Goal: Feedback & Contribution: Submit feedback/report problem

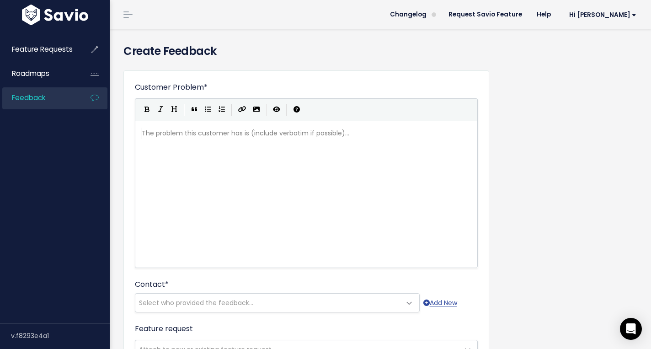
scroll to position [1, 0]
click at [245, 145] on div "The problem this customer has is (include verbatim if possible)... ​" at bounding box center [318, 206] width 356 height 160
type textarea "EA"
type textarea "lectronic E"
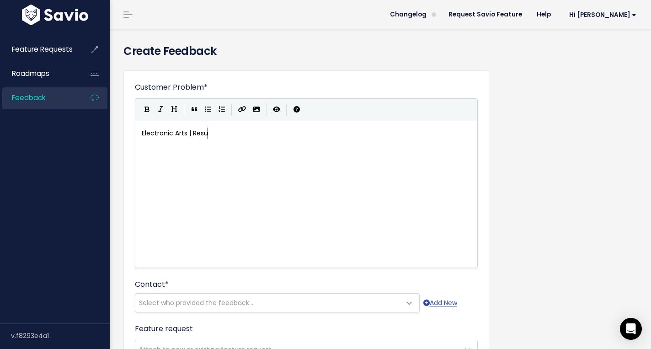
type textarea "Arts | Resun"
type textarea "run People Searches"
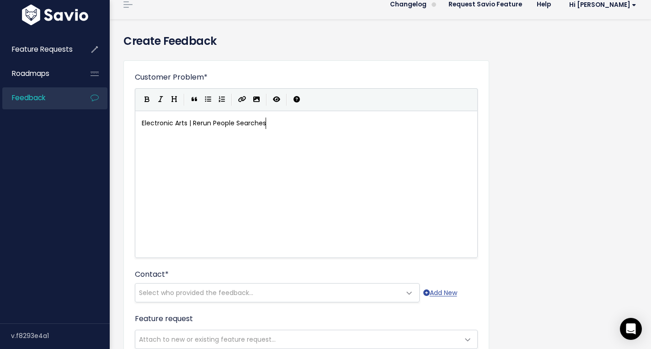
click at [210, 159] on div "xxxxxxxxxx Electronic Arts | Rerun People Searches" at bounding box center [318, 196] width 356 height 160
type textarea "Crus"
type textarea "ystalee would like us to be able to rerun people searches and be notified"
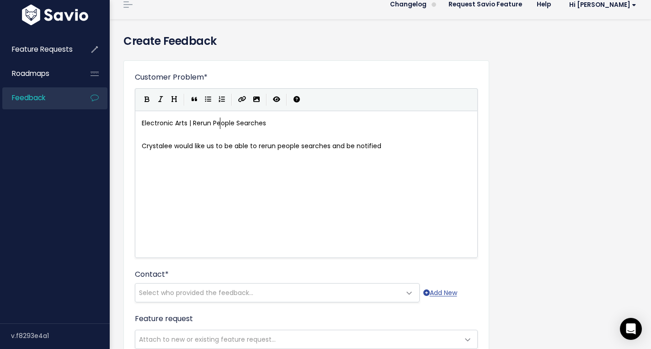
click at [218, 123] on span "Electronic Arts | Rerun People Searches" at bounding box center [204, 122] width 124 height 9
type textarea "Public Records"
click at [391, 146] on pre "Crystalee would like us to be able to rerun people searches and be notified" at bounding box center [306, 145] width 333 height 11
type textarea "should n"
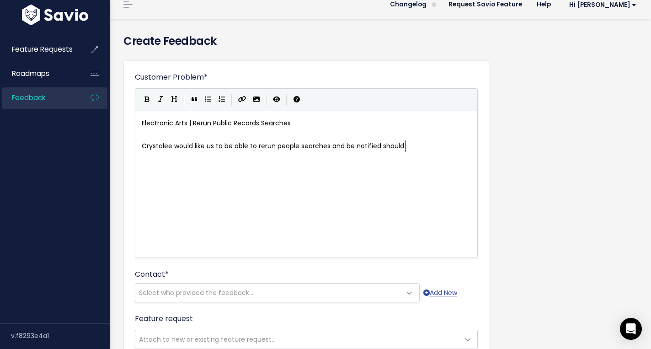
scroll to position [3, 28]
click at [399, 174] on div "x Electronic Arts | Rerun Public Records Searches ​ Crystalee would like us to …" at bounding box center [318, 196] width 356 height 160
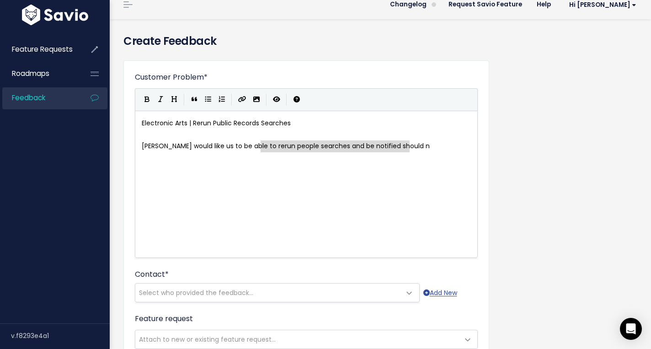
drag, startPoint x: 421, startPoint y: 147, endPoint x: 261, endPoint y: 142, distance: 160.0
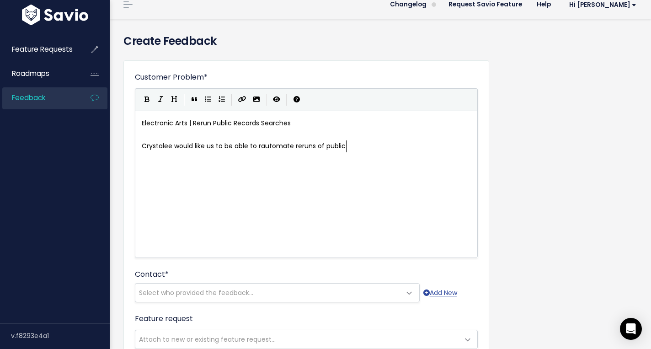
scroll to position [3, 85]
type textarea "automate reruns of public searches"
click at [261, 149] on span "Crystalee would like us to be able to rautomate reruns of public searches" at bounding box center [259, 145] width 235 height 9
click at [384, 144] on pre "Crystalee would like us to be able to automate reruns of public searches" at bounding box center [306, 145] width 333 height 11
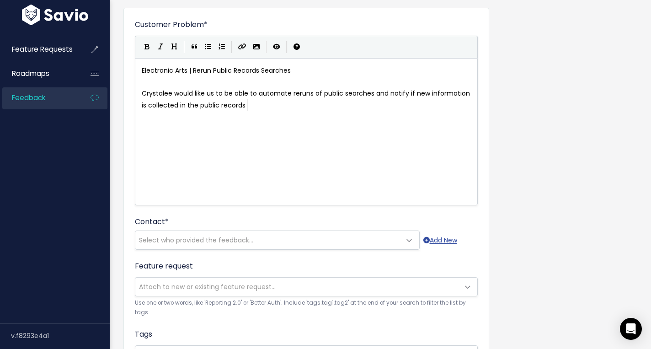
scroll to position [69, 0]
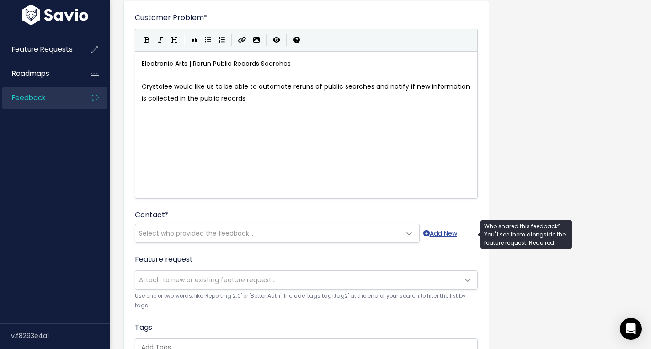
type textarea "and notify if new information is collected in the public records"
click at [227, 240] on span "Select who provided the feedback..." at bounding box center [267, 233] width 265 height 18
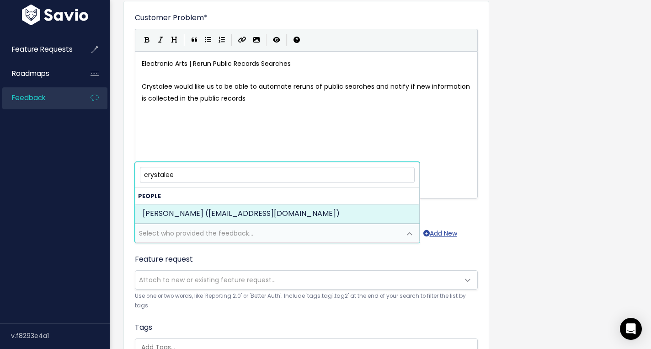
type input "crystalee"
select select "88930064"
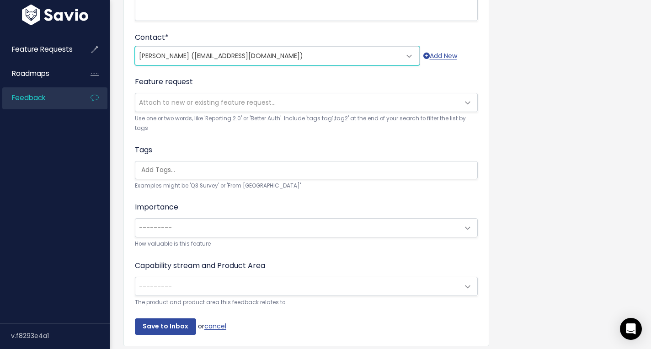
scroll to position [279, 0]
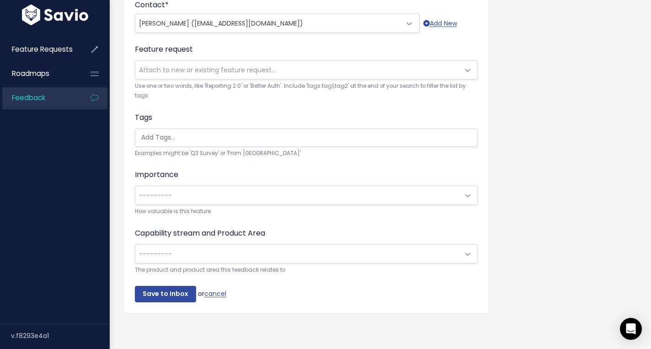
click at [234, 201] on span "---------" at bounding box center [297, 195] width 324 height 18
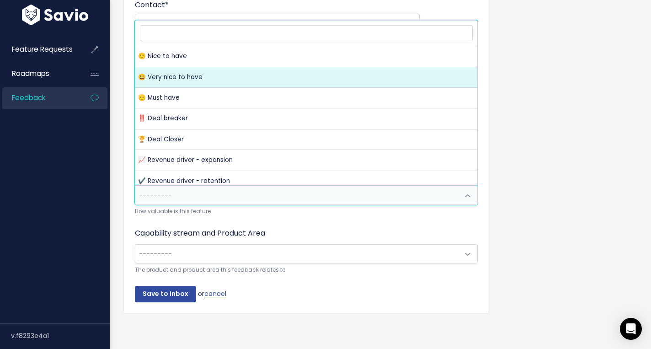
select select "VERY_NICE_TO_HAVE"
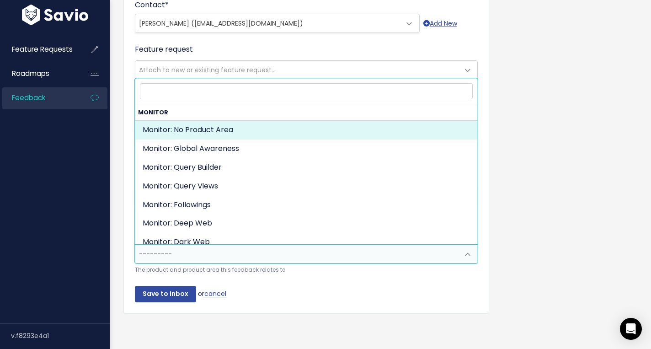
click at [214, 245] on span "---------" at bounding box center [297, 253] width 324 height 18
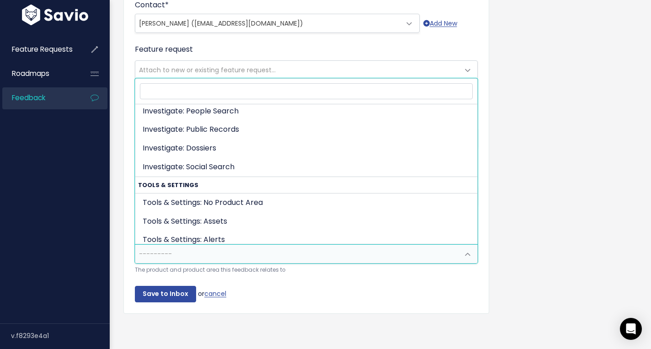
scroll to position [212, 0]
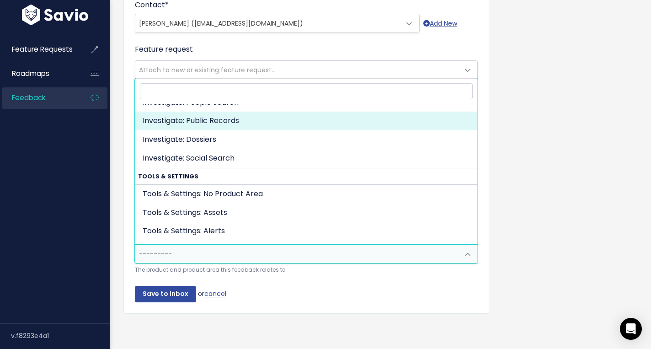
select select "INVESTIGATE:PUBLIC_RECORDS"
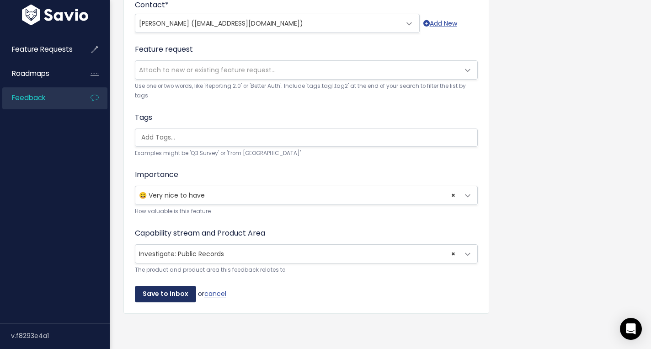
click at [165, 296] on input "Save to Inbox" at bounding box center [165, 294] width 61 height 16
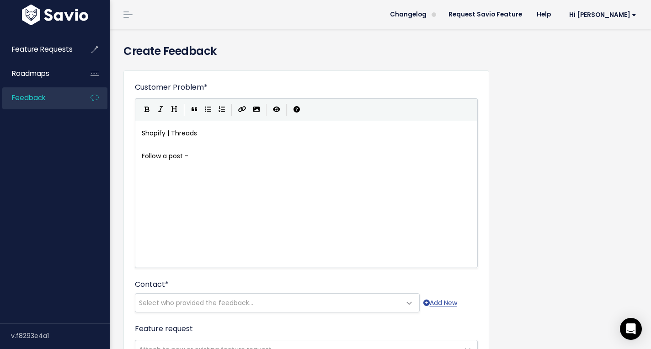
scroll to position [1, 0]
click at [148, 126] on div "xxxxxxxxxx Shopify | Threads ​ Follow a post -" at bounding box center [306, 145] width 333 height 38
click at [148, 126] on div "Shopify | Threads ​ Follow a post -" at bounding box center [306, 145] width 333 height 38
type textarea "Sentienl"
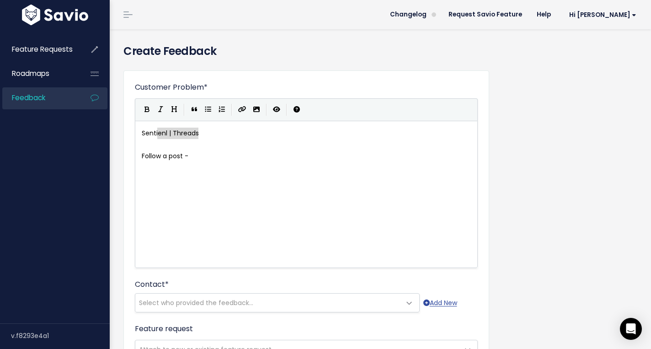
drag, startPoint x: 209, startPoint y: 131, endPoint x: 158, endPoint y: 131, distance: 51.2
type textarea "nel - S"
type textarea "| SOurce"
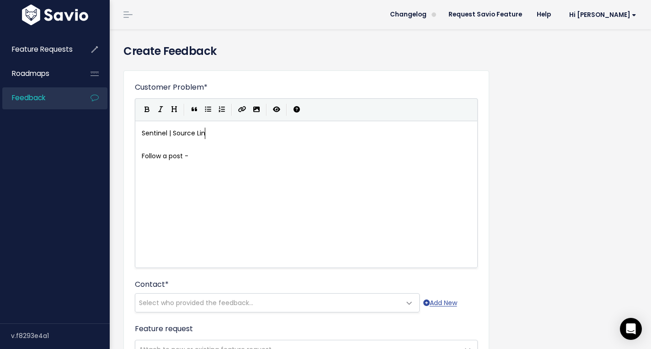
type textarea "ource Linked"
type textarea "s for Public Records re"
type textarea "Retorun"
type textarea "urns"
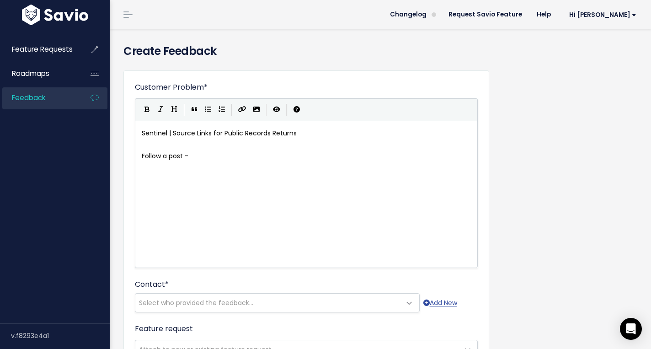
scroll to position [3, 13]
click at [183, 160] on span "Follow a post -" at bounding box center [165, 155] width 47 height 9
type textarea "Sentinel would like the abikity"
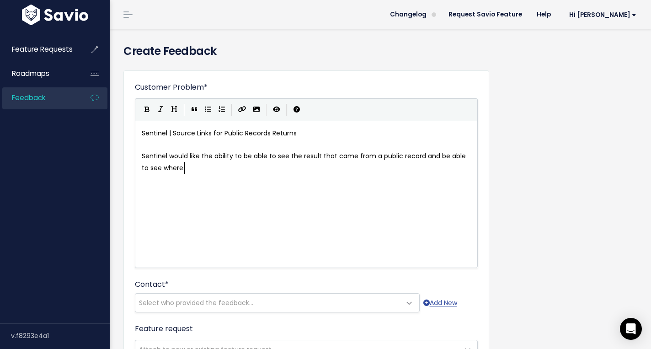
scroll to position [3, 282]
type textarea "lity to be able to see the result that came from a public record and be able to…"
type textarea "Thanks"
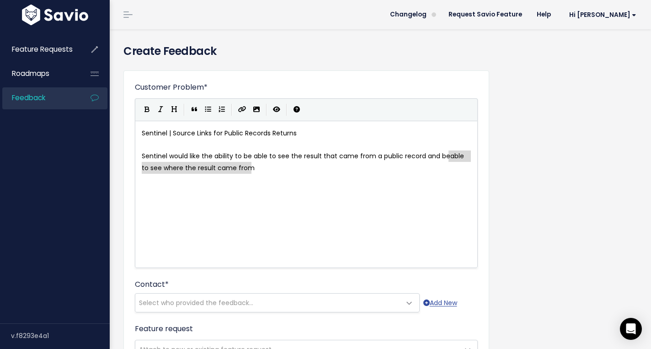
drag, startPoint x: 322, startPoint y: 170, endPoint x: 451, endPoint y: 160, distance: 128.8
type textarea "to see which source"
type textarea "nd be"
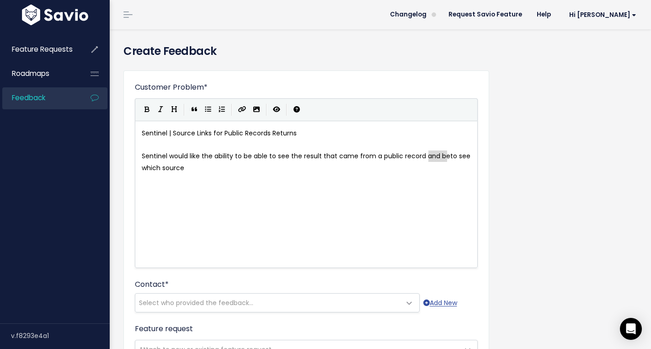
drag, startPoint x: 429, startPoint y: 159, endPoint x: 437, endPoint y: 158, distance: 8.3
drag, startPoint x: 446, startPoint y: 164, endPoint x: 449, endPoint y: 159, distance: 5.6
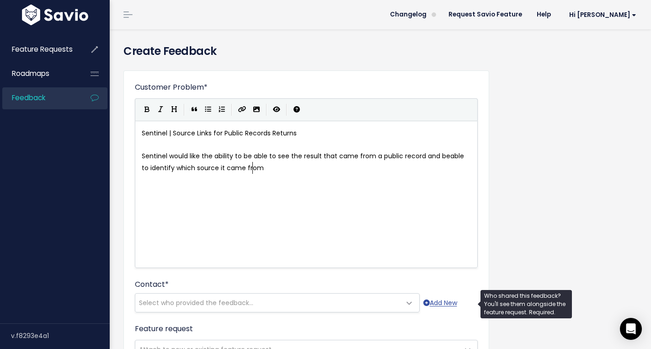
type textarea "able to identify which source it came from"
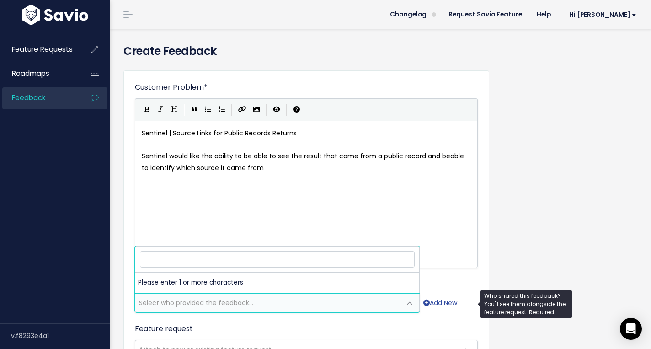
click at [380, 306] on span "Select who provided the feedback..." at bounding box center [267, 302] width 265 height 18
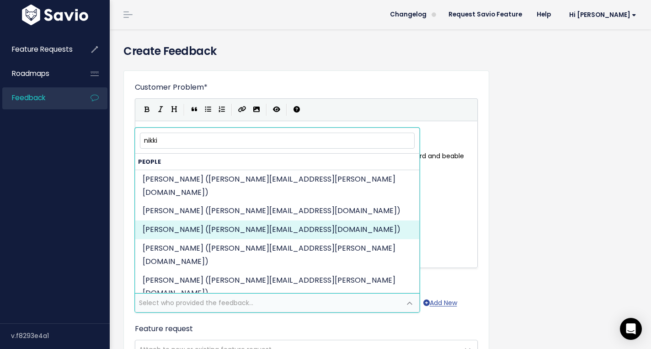
type input "nikki"
select select "85330218"
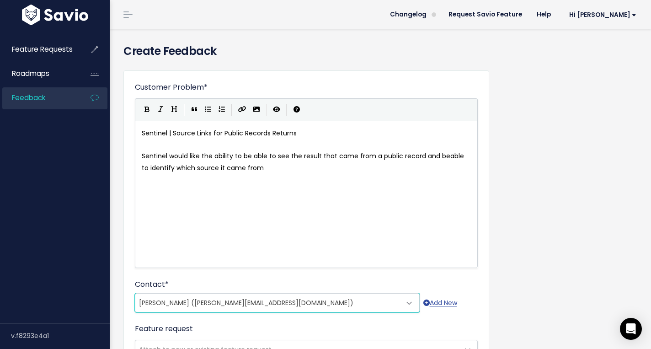
scroll to position [279, 0]
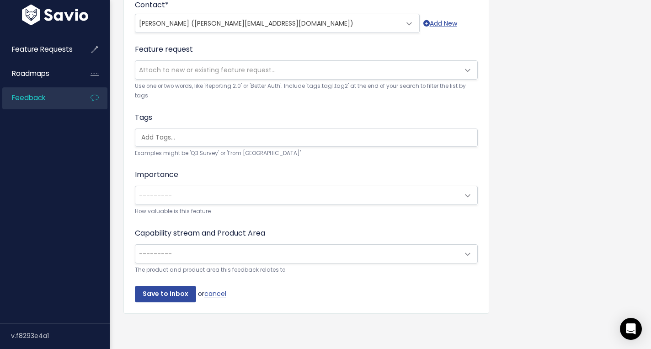
click at [212, 192] on span "---------" at bounding box center [297, 195] width 324 height 18
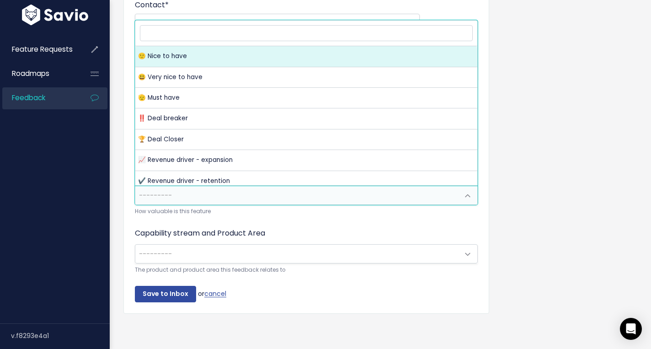
select select "NICE_TO_HAVE"
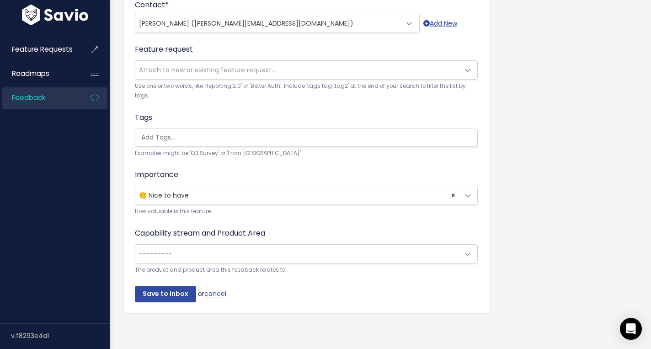
click at [212, 251] on span "---------" at bounding box center [297, 253] width 324 height 18
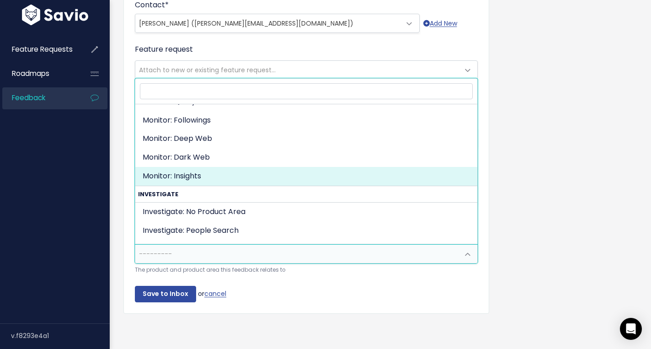
scroll to position [144, 0]
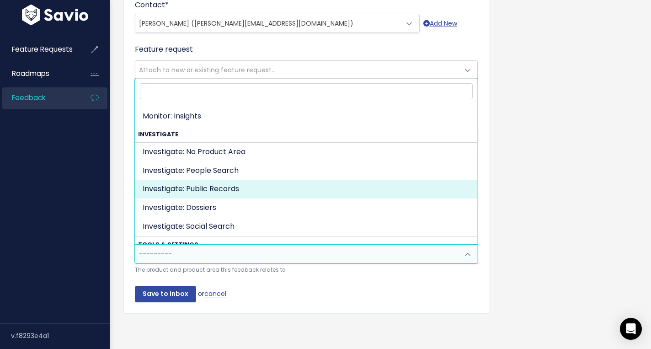
select select "INVESTIGATE:PUBLIC_RECORDS"
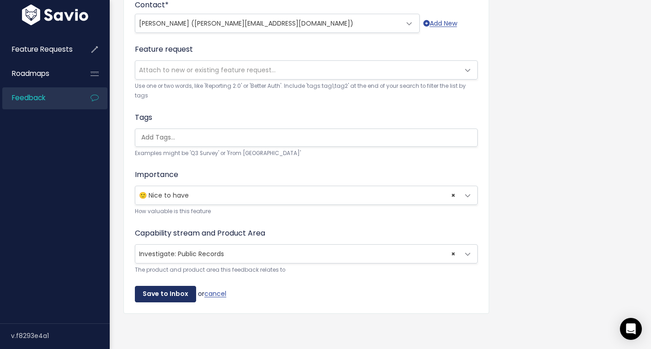
click at [181, 292] on input "Save to Inbox" at bounding box center [165, 294] width 61 height 16
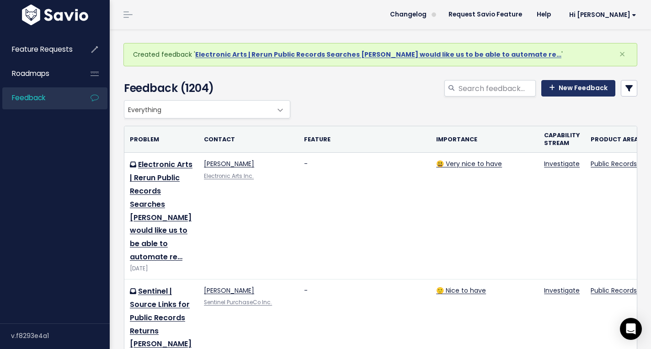
click at [575, 90] on link "New Feedback" at bounding box center [578, 88] width 74 height 16
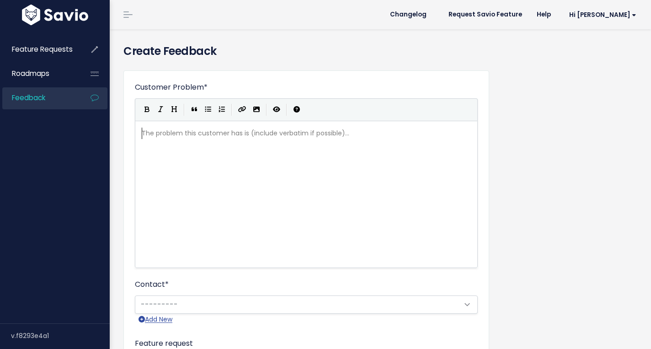
scroll to position [1, 0]
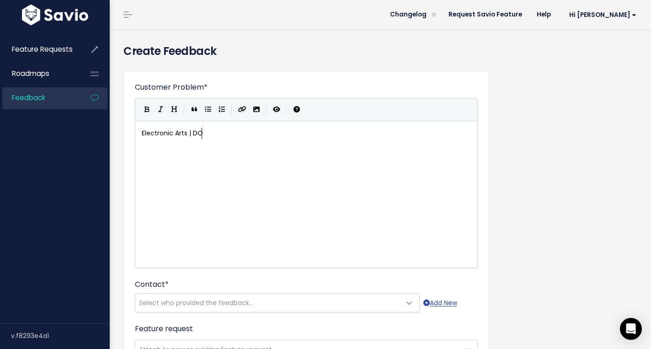
type textarea "Electronic Arts | DOwn"
type textarea "onload"
type textarea "wnload Portsion"
click at [214, 133] on span "Electronic Arts | Download Ports" at bounding box center [192, 132] width 101 height 9
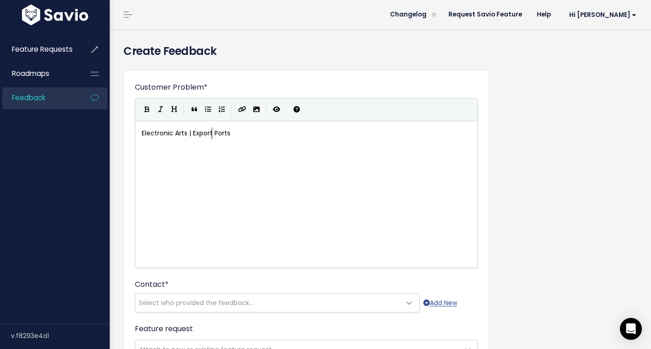
type textarea "Export"
click at [234, 133] on pre "Electronic Arts | Export Ports" at bounding box center [306, 132] width 333 height 11
type textarea "ions of Dossiers"
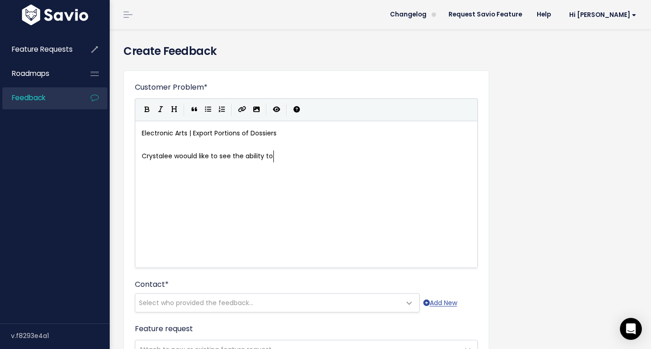
type textarea "Crystalee woould like to see the ability to be"
type textarea "when"
type textarea "when she exports a dossier to select each portion that w"
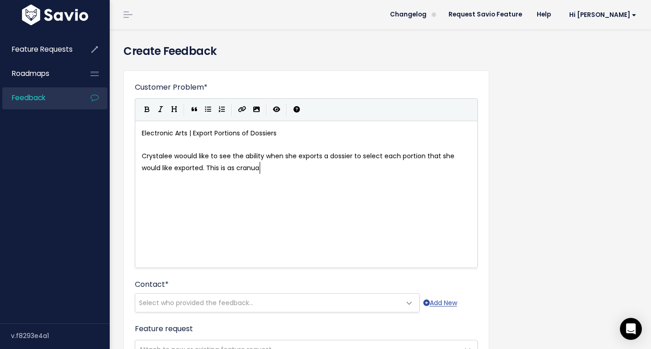
type textarea "she would like exported. This is as cranual"
type textarea "granular as"
type textarea "selection"
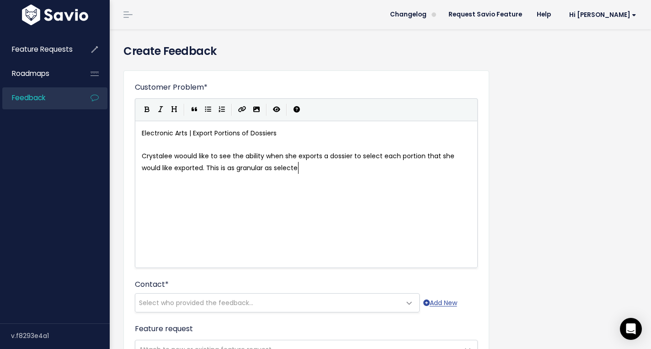
type textarea "ec"
type textarea "ing each data point that is in with"
type textarea "th"
type textarea "ithin each section. IS"
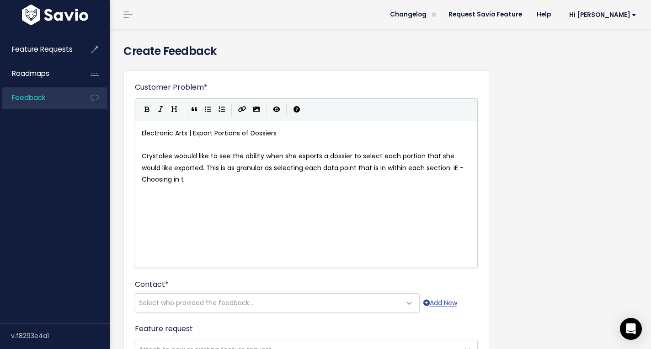
scroll to position [3, 61]
type textarea "E - Choosing in the"
type textarea "to export only 2/"
type textarea "/3 usersnames that"
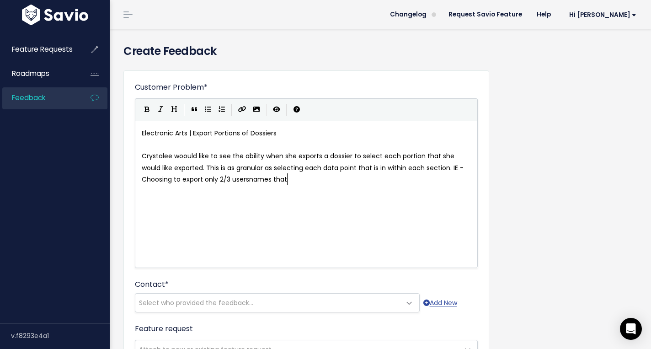
scroll to position [3, 64]
click at [246, 181] on span "Crystalee woould like to see the ability when she exports a dossier to select e…" at bounding box center [304, 167] width 324 height 32
click at [305, 177] on pre "Crystalee woould like to see the ability when she exports a dossier to select e…" at bounding box center [306, 167] width 333 height 35
type textarea "are listed in the"
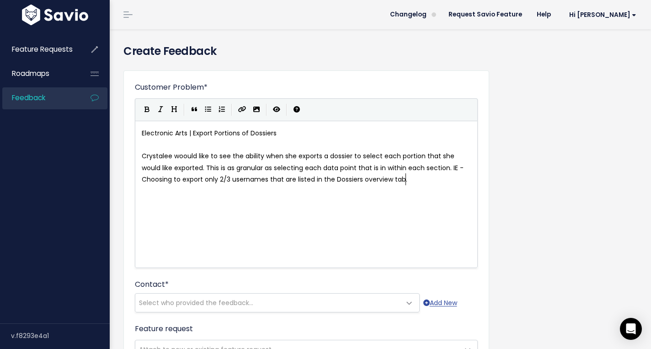
type textarea "Dossiers overview tab."
type textarea "The reason they want this ia"
type textarea "s that the information that they share to leadership may be"
type textarea "have some redacti"
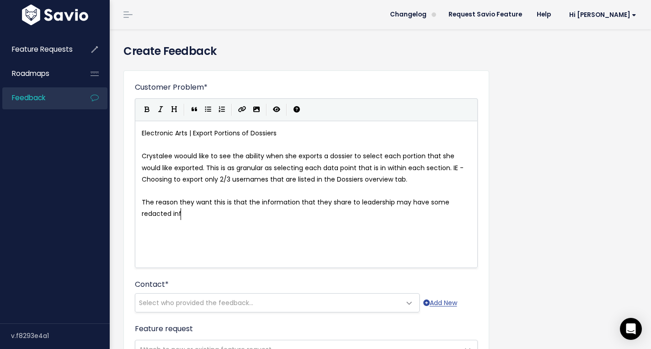
scroll to position [3, 23]
type textarea "ed infp"
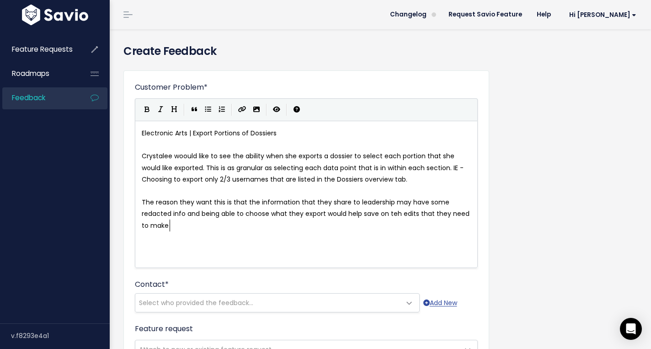
type textarea "fo and being able to choose what they export would help save on teh edits that …"
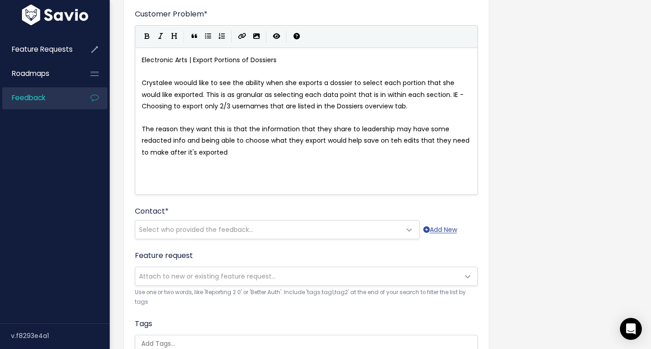
scroll to position [106, 0]
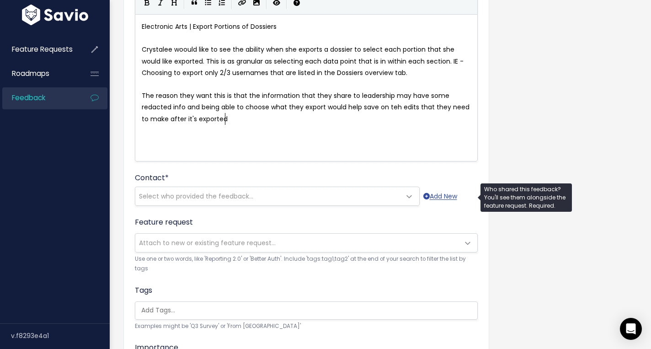
type textarea "fter it's exported"
click at [296, 192] on span "Select who provided the feedback..." at bounding box center [267, 196] width 265 height 18
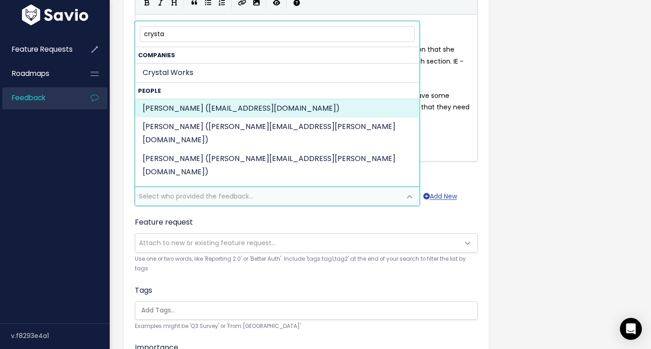
type input "crysta"
select select "88930064"
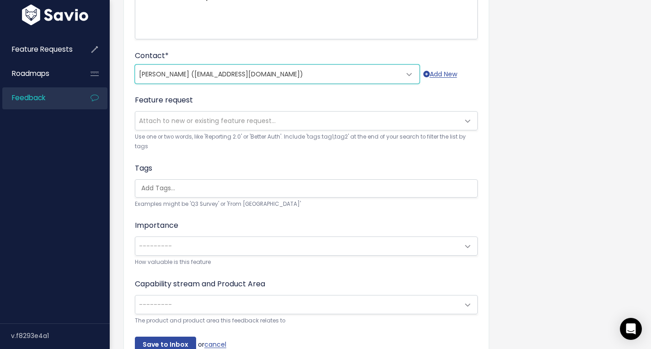
scroll to position [279, 0]
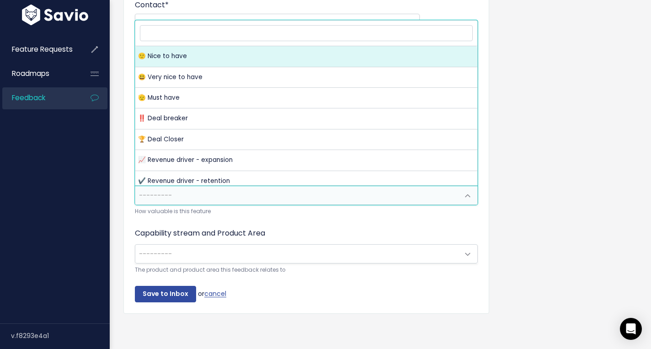
click at [300, 191] on span "---------" at bounding box center [297, 195] width 324 height 18
select select "NICE_TO_HAVE"
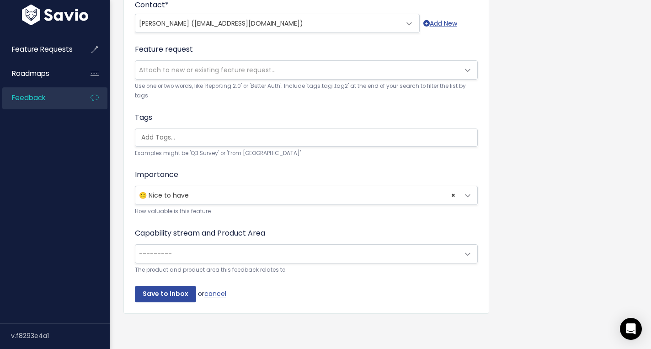
click at [239, 257] on span "---------" at bounding box center [297, 253] width 324 height 18
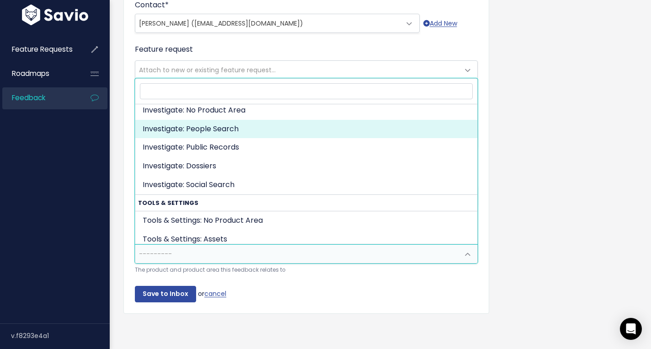
scroll to position [186, 0]
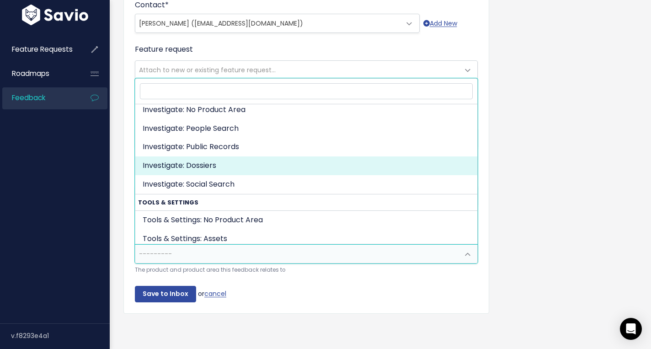
select select "INVESTIGATE:DOSSIERS"
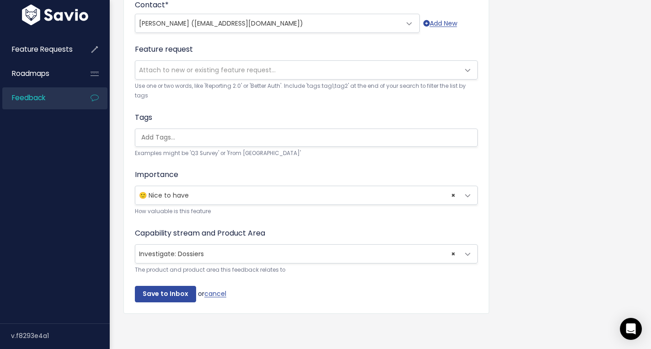
click at [241, 207] on small "How valuable is this feature" at bounding box center [306, 212] width 343 height 10
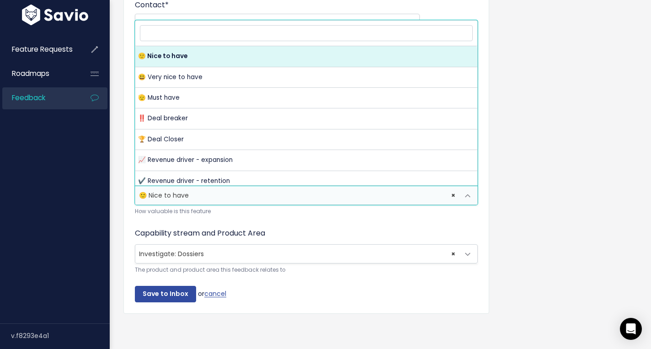
click at [244, 197] on span "× 🙂 Nice to have" at bounding box center [297, 195] width 324 height 18
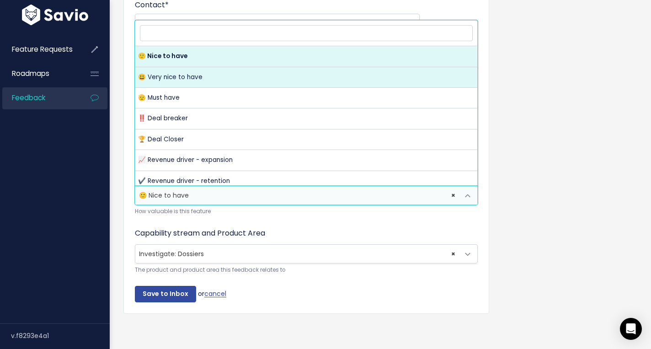
select select "VERY_NICE_TO_HAVE"
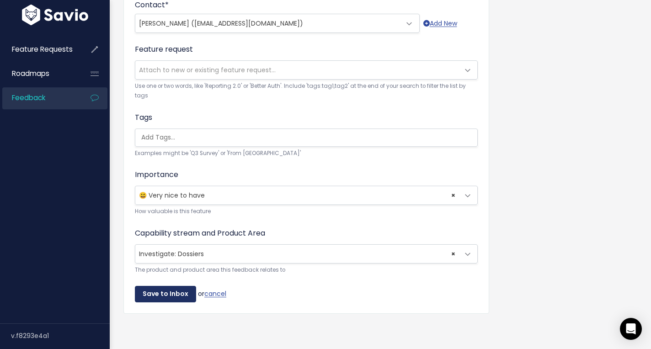
click at [174, 300] on input "Save to Inbox" at bounding box center [165, 294] width 61 height 16
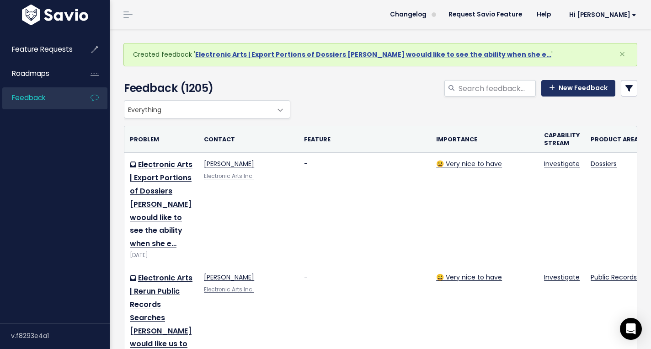
click at [569, 82] on link "New Feedback" at bounding box center [578, 88] width 74 height 16
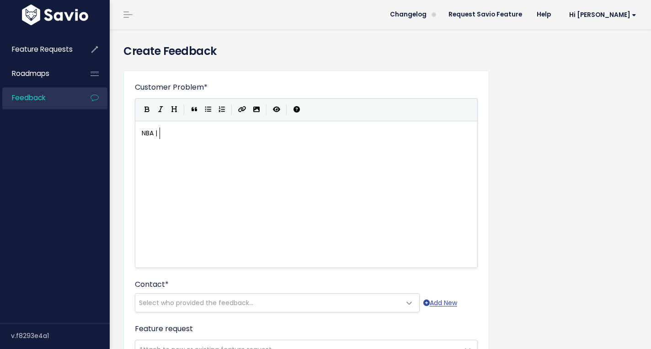
scroll to position [3, 17]
type textarea "NBA | Community Coverage"
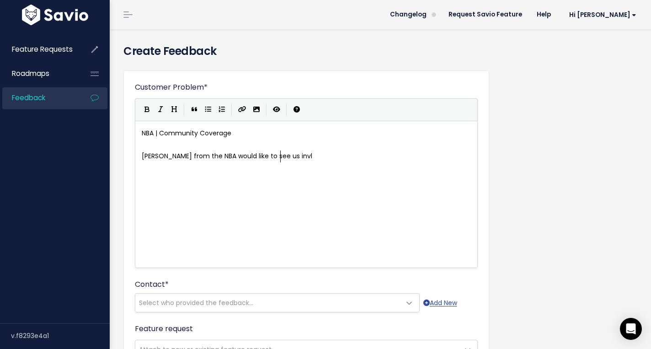
type textarea "Jason from the NBA would like to see us invlud"
type textarea "clude communitit"
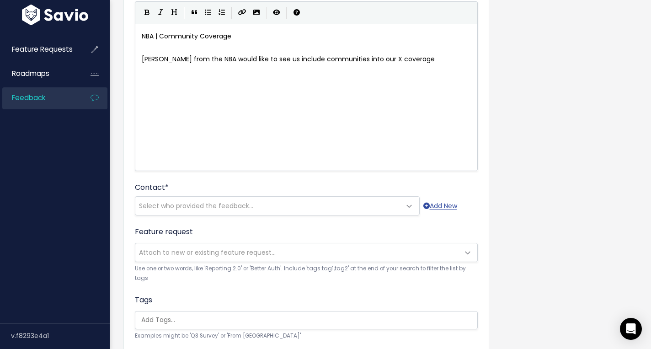
scroll to position [104, 0]
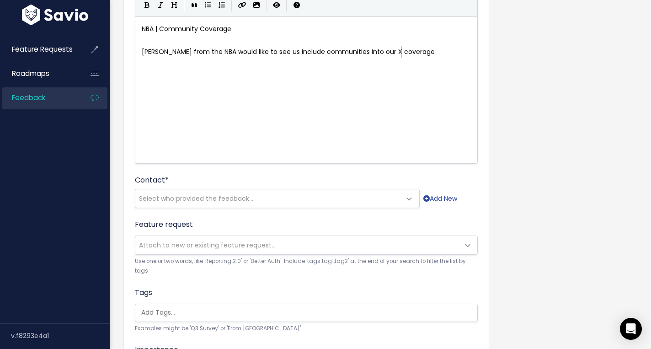
type textarea "es into our X coverage"
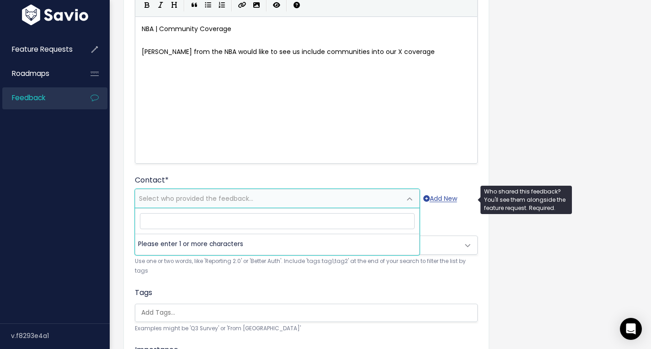
click at [382, 200] on span "Select who provided the feedback..." at bounding box center [267, 198] width 265 height 18
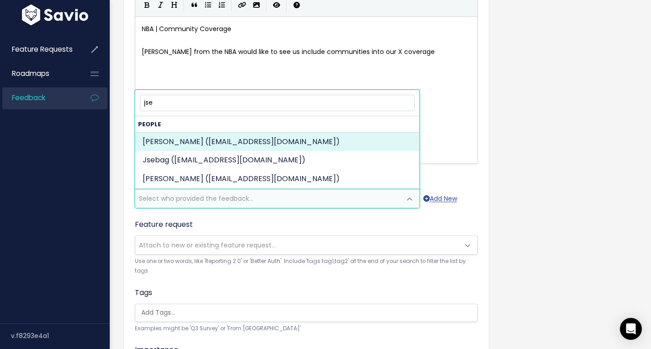
type input "jse"
select select "82959811"
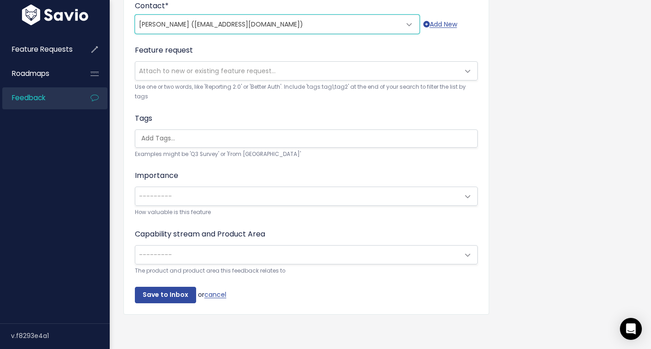
scroll to position [279, 0]
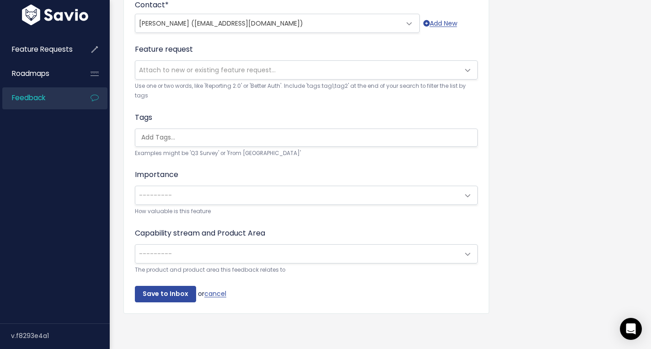
click at [275, 196] on span "---------" at bounding box center [297, 195] width 324 height 18
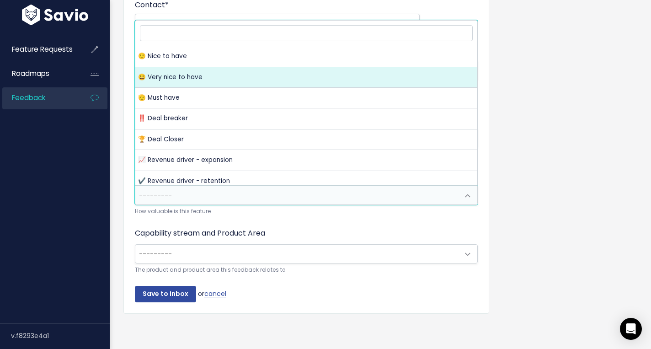
select select "VERY_NICE_TO_HAVE"
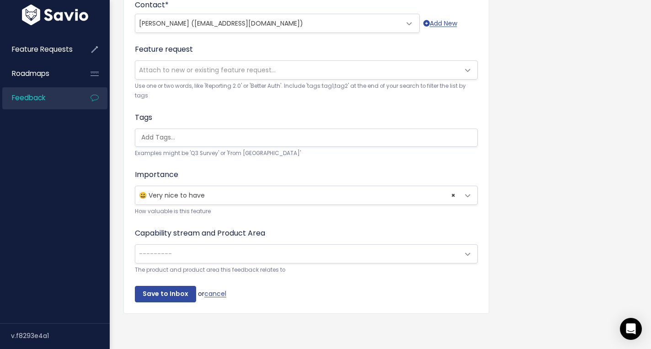
click at [239, 250] on span "---------" at bounding box center [297, 253] width 324 height 18
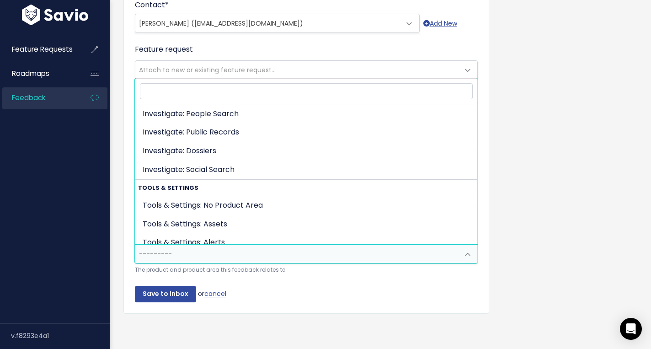
scroll to position [467, 0]
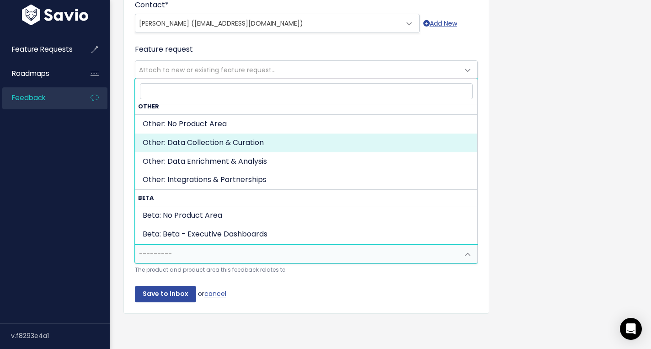
select select "OTHER:DATA_COLLECTION_CURATION"
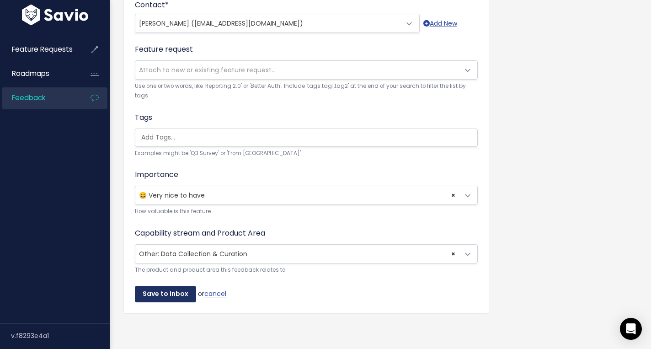
click at [172, 294] on input "Save to Inbox" at bounding box center [165, 294] width 61 height 16
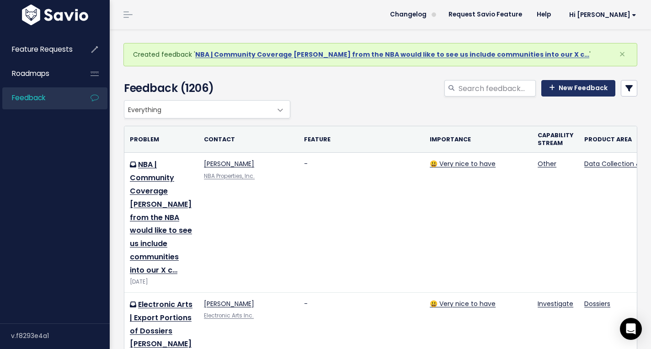
click at [570, 87] on link "New Feedback" at bounding box center [578, 88] width 74 height 16
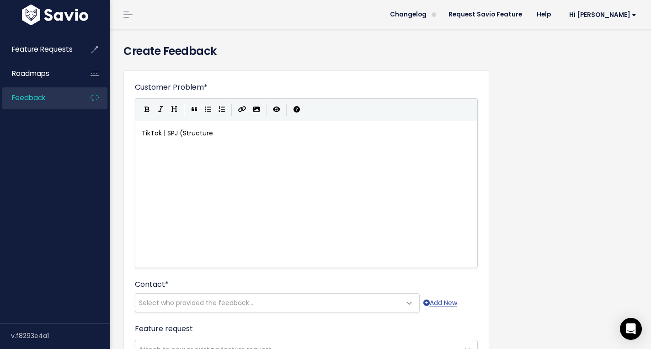
scroll to position [3, 73]
type textarea "TikTok | SPJ (Structured"
type textarea "Professional Jus"
type textarea "de"
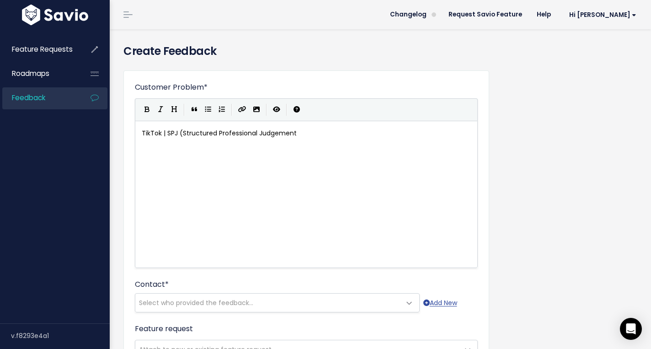
type textarea "gement)"
type textarea "Luis would be very happy to u"
type textarea "see i"
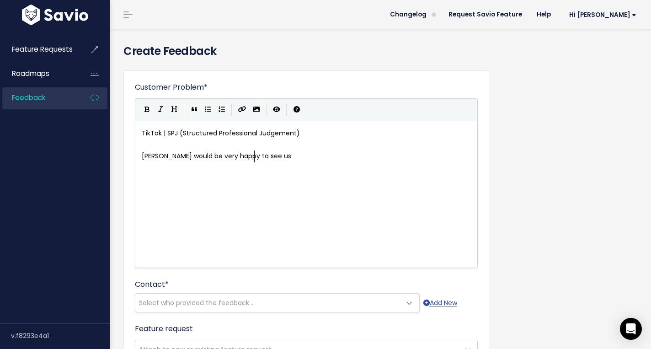
type textarea "us i"
type textarea "e"
type textarea "incorporate SPJ in our case management in our platform."
drag, startPoint x: 442, startPoint y: 158, endPoint x: 408, endPoint y: 159, distance: 34.3
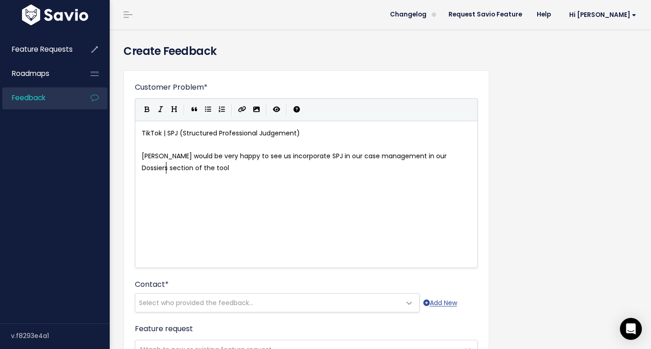
type textarea "Dossiers section of the tool/."
type textarea ". Currently competitios"
type textarea "s"
type textarea "ors jsu"
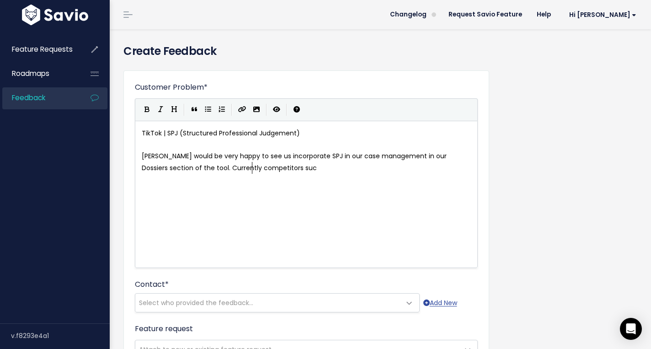
type textarea "suchg"
type textarea "as Ontic and"
type textarea "do this, but Luis does not like Ontic and would really like to us"
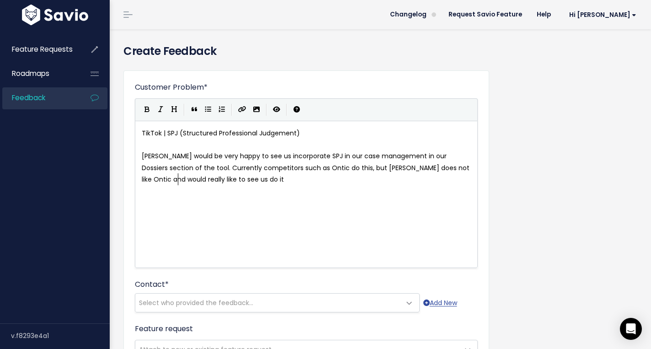
type textarea "see us do it."
click at [305, 157] on span "Luis would be very happy to see us incorporate SPJ in our case management in ou…" at bounding box center [306, 167] width 329 height 32
type textarea "tools"
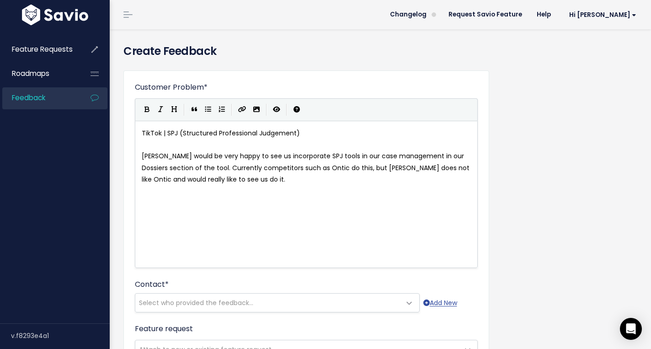
click at [271, 186] on pre "​" at bounding box center [306, 190] width 333 height 11
type textarea "Right now their process is to identify a POC in platform, they use our tool and…"
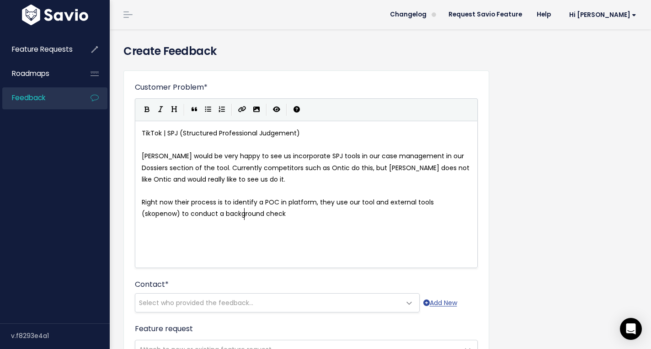
type textarea "onduct a background check,"
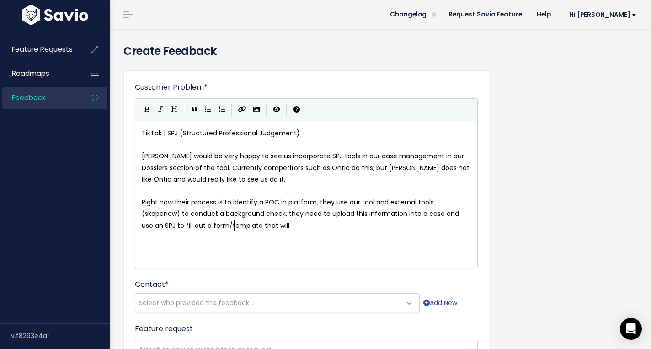
type textarea ", they need to upload this information into a case and use an SPJ to fill out a…"
type textarea "l share threat mitigation stats. Thihs may"
type textarea "s infomation then gets shared with EP or Phsyci"
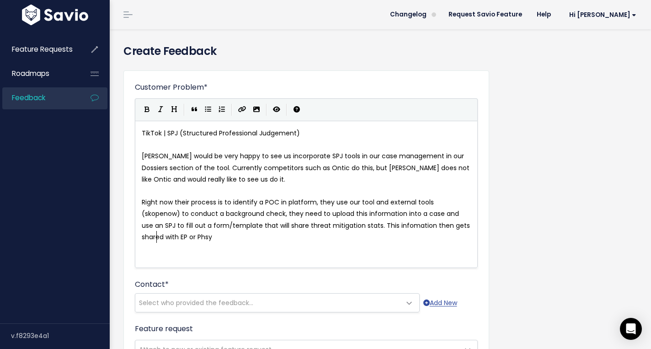
scroll to position [3, 149]
type textarea "ical Security teams"
click at [158, 235] on span "Right now their process is to identify a POC in platform, they use our tool and…" at bounding box center [307, 219] width 330 height 44
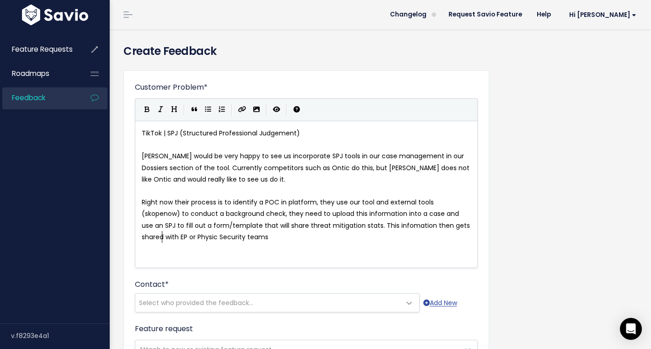
type textarea "Physical"
click at [451, 225] on span "Right now their process is to identify a POC in platform, they use our tool and…" at bounding box center [307, 219] width 330 height 44
click at [332, 225] on span "Right now their process is to identify a POC in platform, they use our tool and…" at bounding box center [307, 219] width 330 height 44
type textarea "They are PI so t"
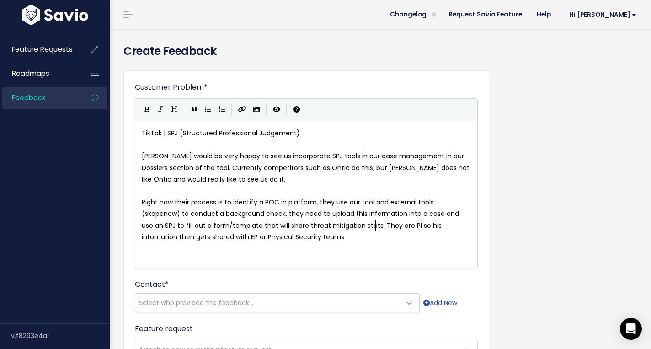
type textarea "t"
click at [279, 241] on pre "Right now their process is to identify a POC in platform, they use our tool and…" at bounding box center [306, 219] width 333 height 46
type textarea "."
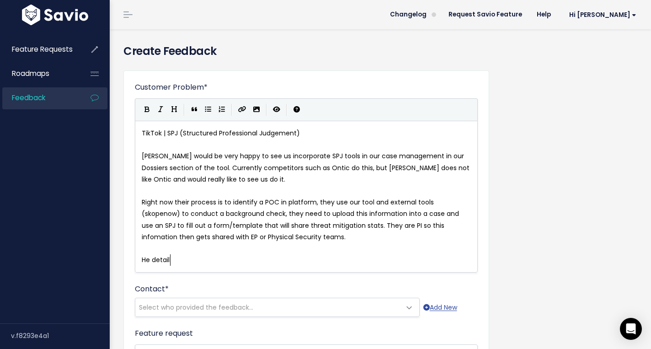
type textarea "He detailes"
type textarea "s all information in the attached C"
type textarea "call"
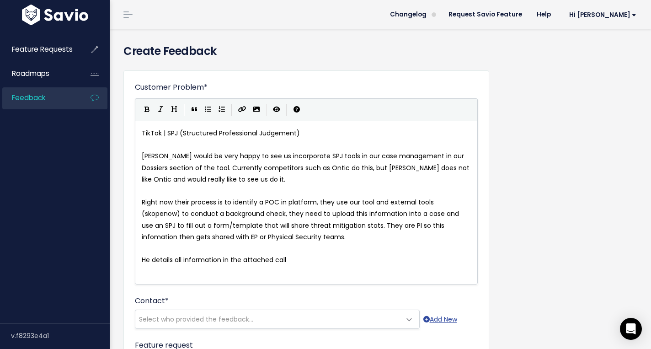
paste textarea "attached"
click at [251, 261] on span "He details all information in the attached call" at bounding box center [214, 259] width 144 height 9
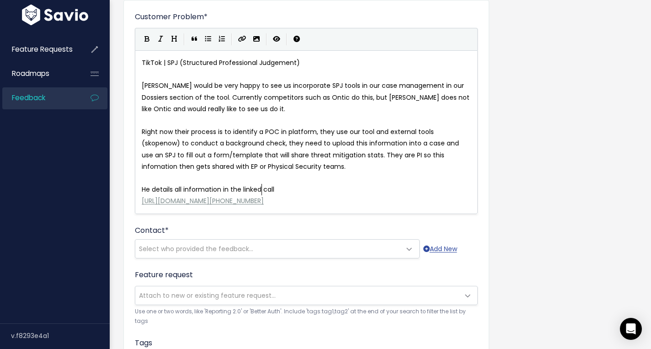
scroll to position [70, 0]
type textarea "linked"
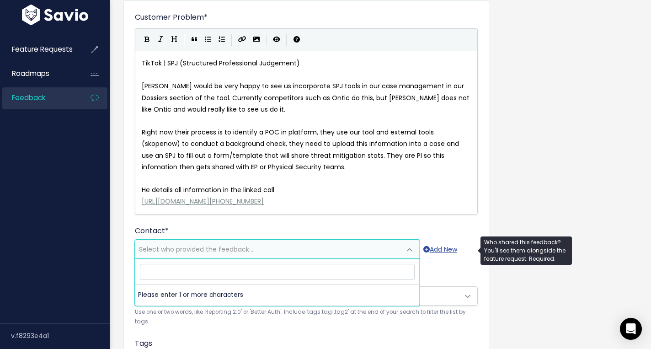
click at [318, 251] on span "Select who provided the feedback..." at bounding box center [267, 249] width 265 height 18
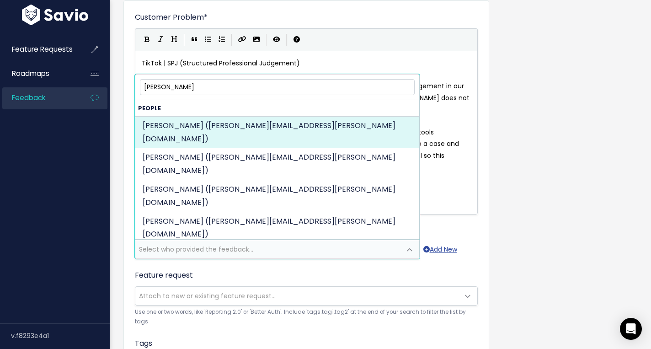
type input "luis"
select select "92485421"
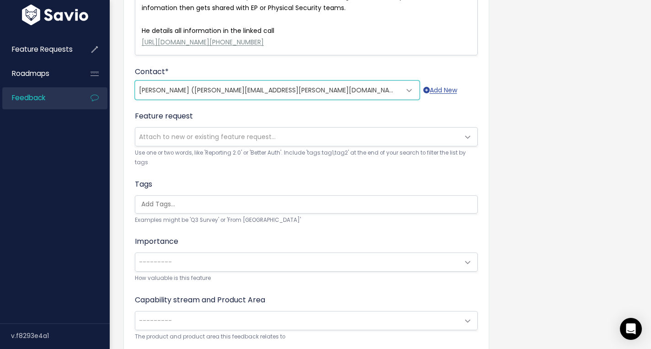
scroll to position [296, 0]
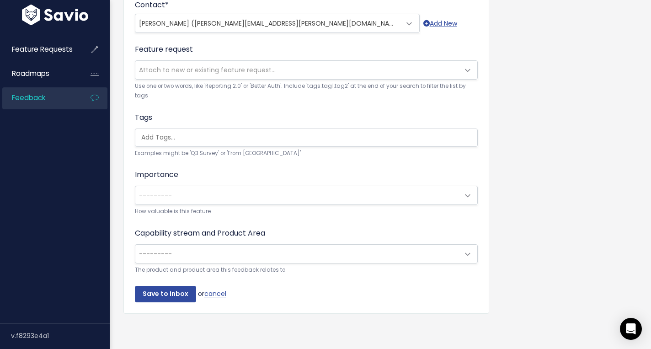
click at [292, 198] on span "---------" at bounding box center [297, 195] width 324 height 18
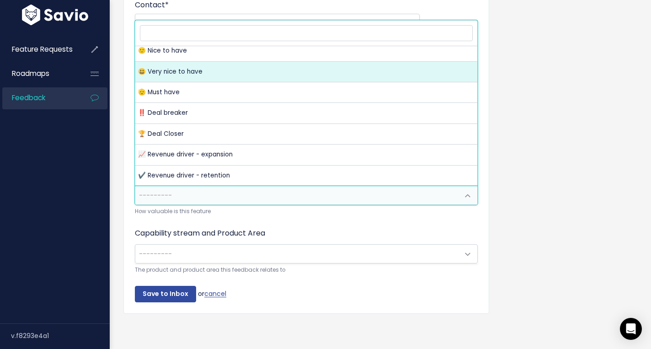
scroll to position [0, 0]
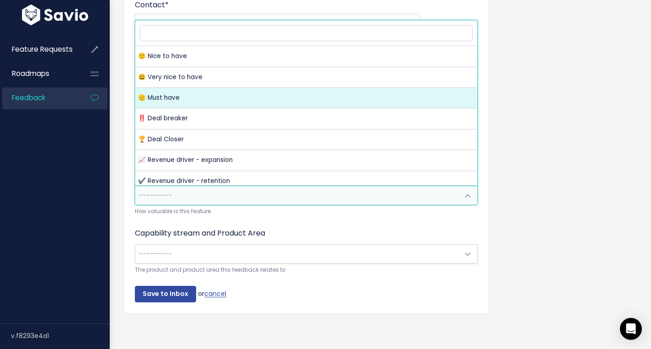
select select "MUST_HAVE"
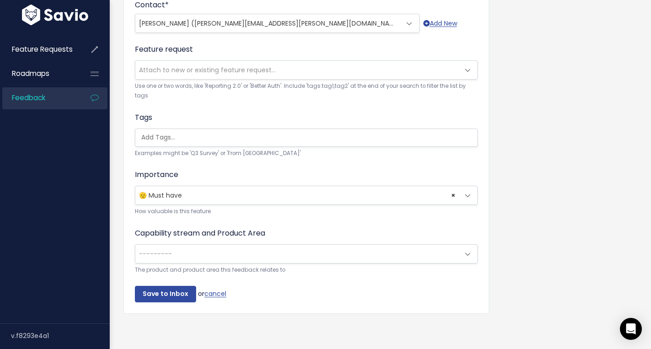
click at [292, 255] on span "---------" at bounding box center [297, 253] width 324 height 18
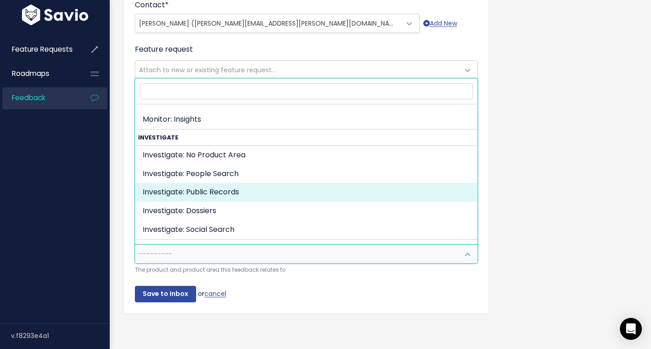
scroll to position [177, 0]
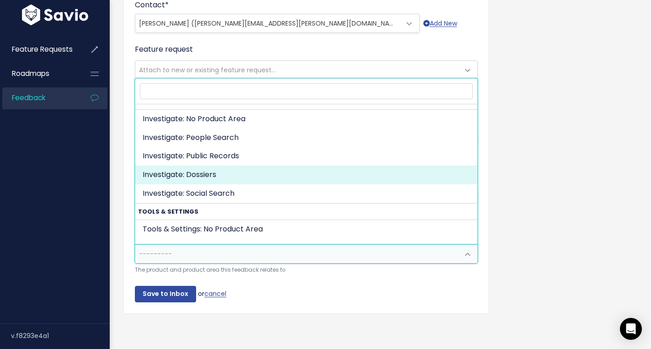
select select "INVESTIGATE:DOSSIERS"
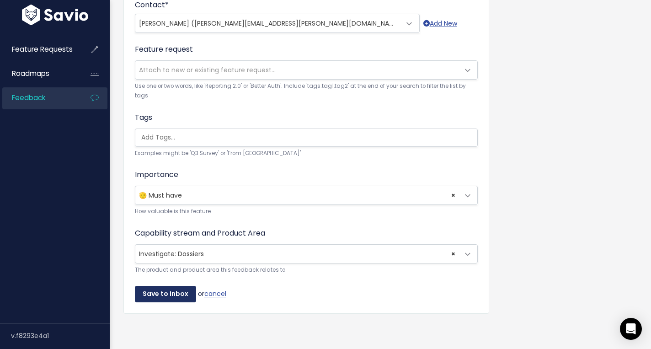
click at [160, 296] on input "Save to Inbox" at bounding box center [165, 294] width 61 height 16
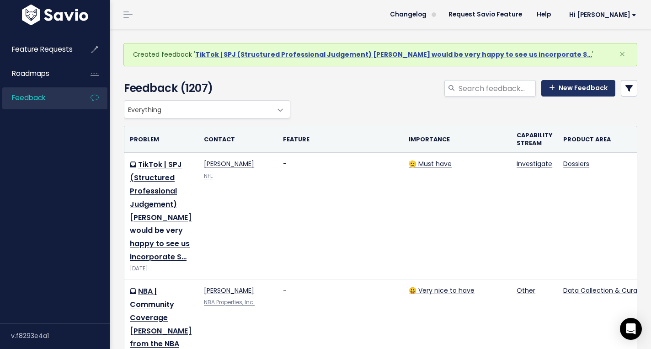
click at [594, 91] on link "New Feedback" at bounding box center [578, 88] width 74 height 16
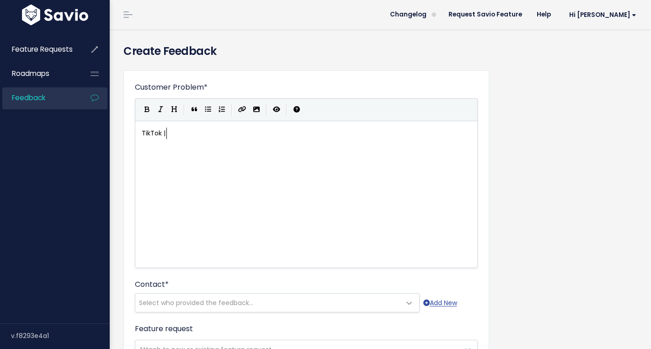
scroll to position [3, 24]
type textarea "TikTok | OCr"
type textarea "Analys"
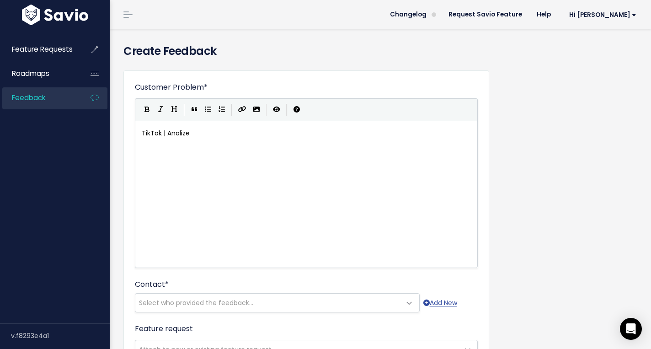
type textarea "ize"
type textarea "ze"
type textarea "yse"
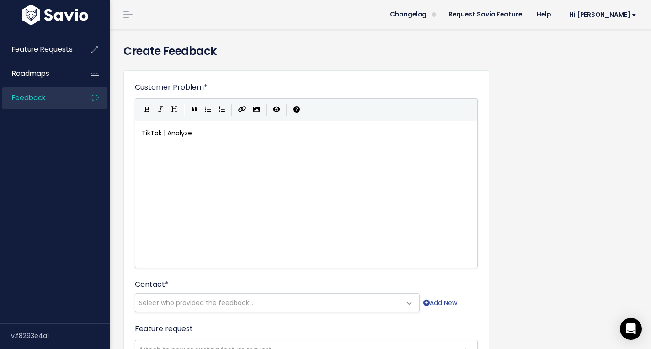
type textarea "ze e"
drag, startPoint x: 204, startPoint y: 130, endPoint x: 168, endPoint y: 132, distance: 36.6
type textarea "Analyze photos"
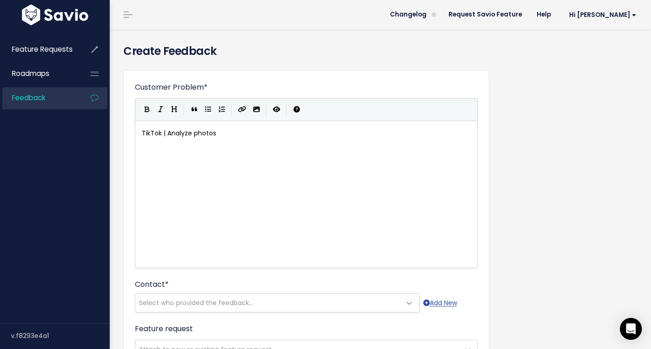
click at [180, 171] on div "x TikTok | Analyze photos" at bounding box center [318, 206] width 356 height 160
type textarea "[PERSON_NAME] would like to see our platform be able to analyze poh"
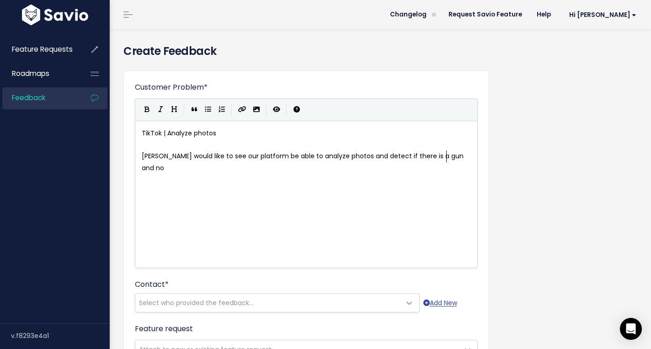
type textarea "hotos and detect if there is a gun and nof"
type textarea "tify"
type textarea "."
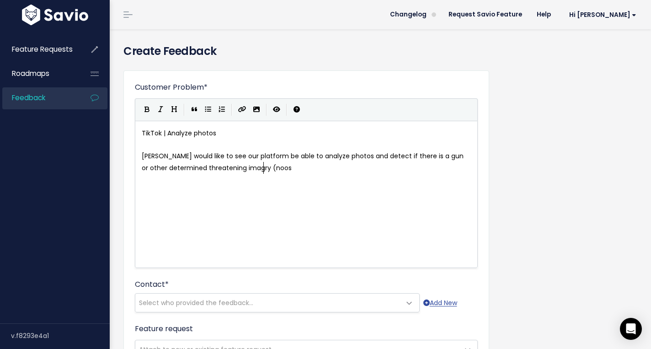
type textarea "or other determined threatening imagry (noosy"
type textarea "e)"
type textarea "etc("
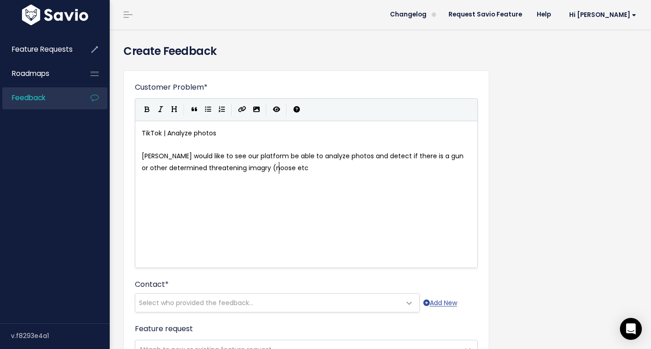
type textarea ")"
click at [285, 231] on div "x TikTok | Analyze photos ​ [PERSON_NAME] would like to see our platform be abl…" at bounding box center [318, 206] width 356 height 160
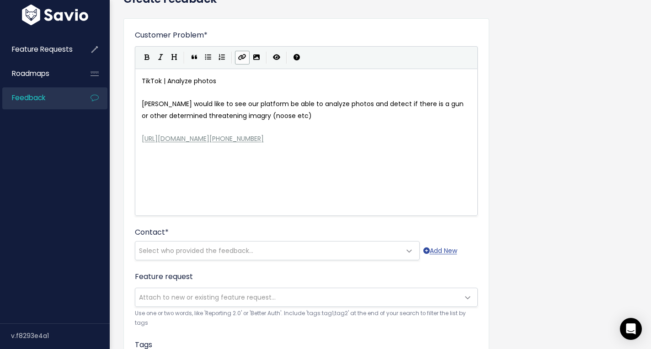
scroll to position [88, 0]
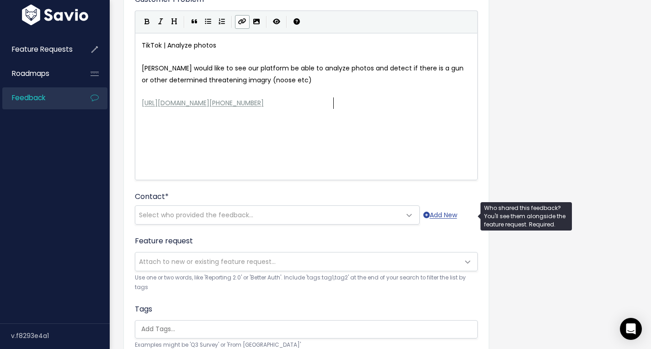
click at [312, 214] on span "Select who provided the feedback..." at bounding box center [267, 215] width 265 height 18
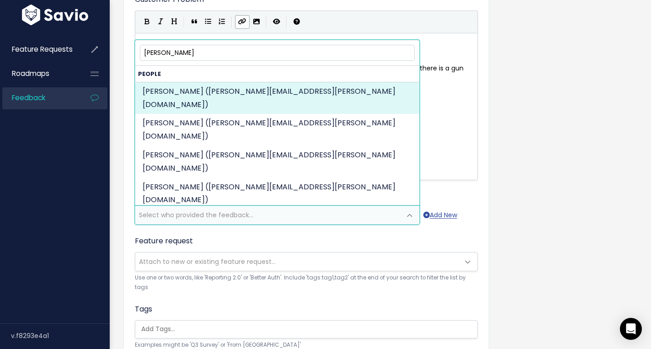
type input "luis"
select select "92485421"
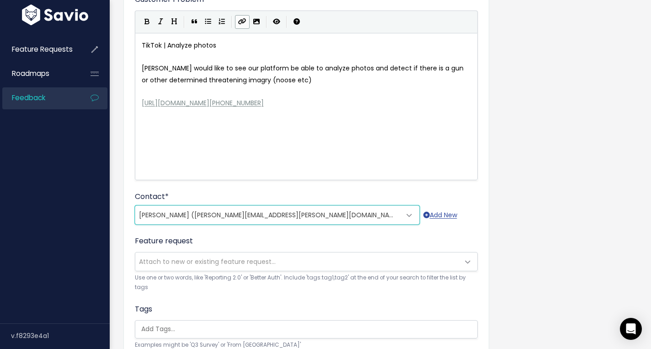
scroll to position [279, 0]
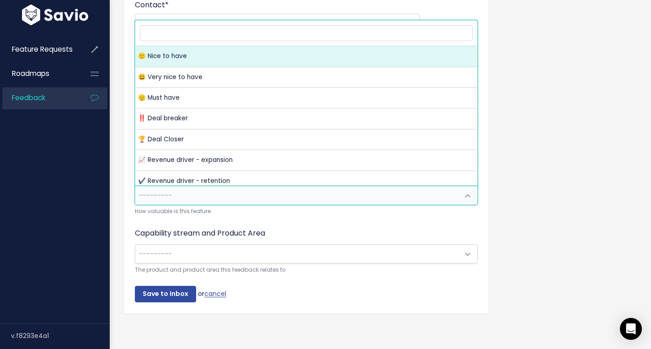
click at [260, 198] on span "---------" at bounding box center [297, 195] width 324 height 18
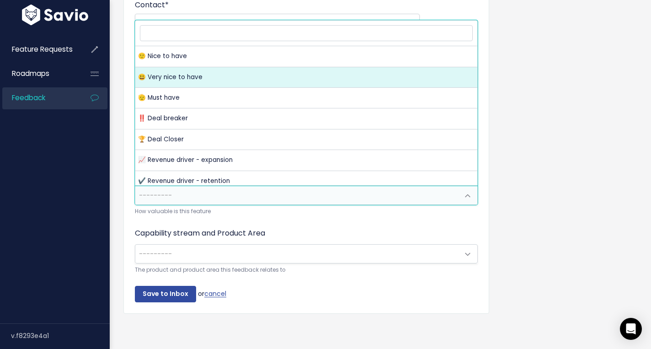
select select "VERY_NICE_TO_HAVE"
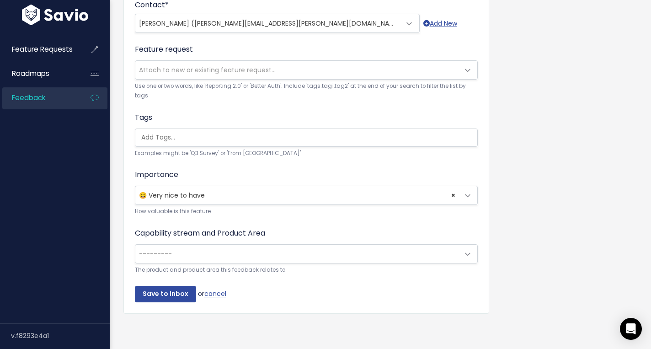
click at [227, 254] on span "---------" at bounding box center [297, 253] width 324 height 18
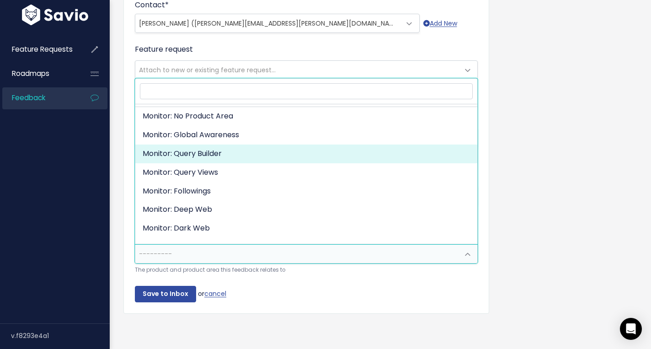
scroll to position [19, 0]
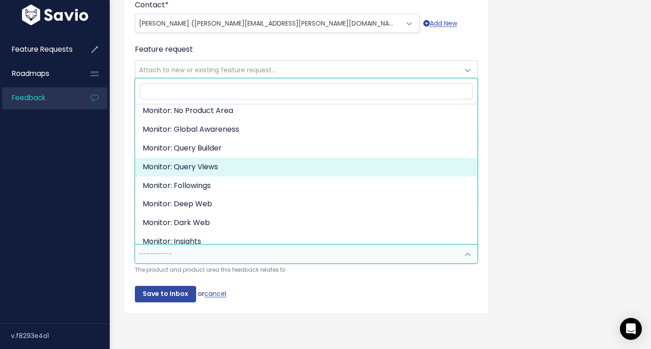
select select "ORGANIZE_COLLABORATE_REPORT:QUERY_VIEWING"
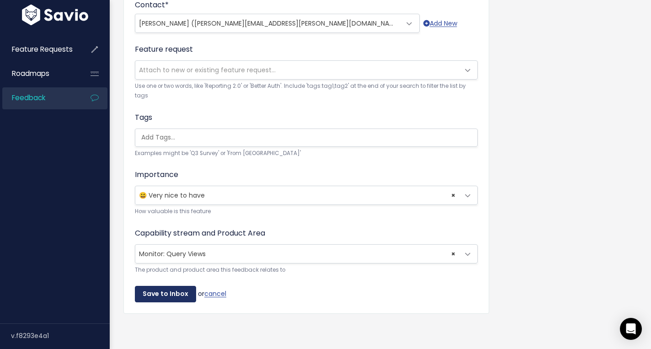
click at [166, 292] on input "Save to Inbox" at bounding box center [165, 294] width 61 height 16
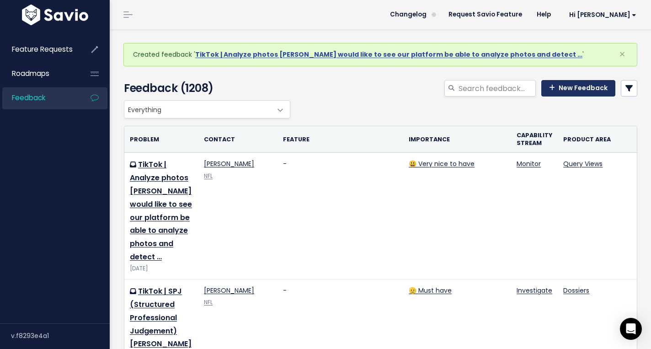
click at [591, 90] on link "New Feedback" at bounding box center [578, 88] width 74 height 16
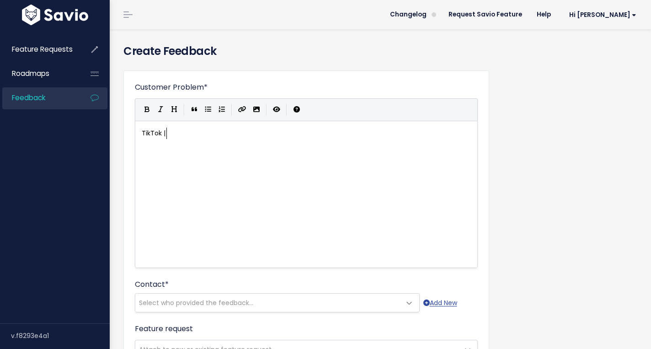
scroll to position [3, 24]
type textarea "TikTok |"
type textarea "Audio Transcript"
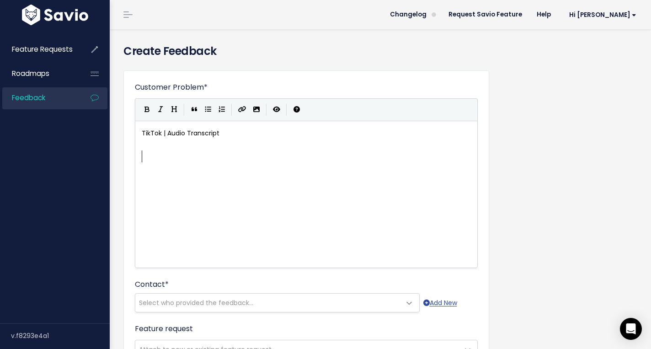
type textarea "T"
type textarea "Luis would like to see us be able to analyze a tiktok"
type textarea "the audo of"
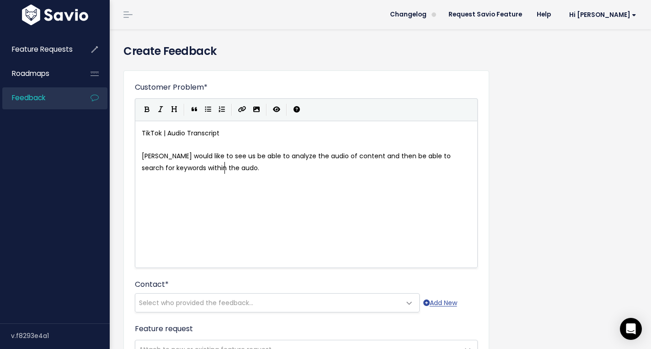
type textarea "io of content and then be able to search for keywords within the audo."
type textarea "io. This would save his time"
type textarea "eam potentially hours of review if we could encorporate this."
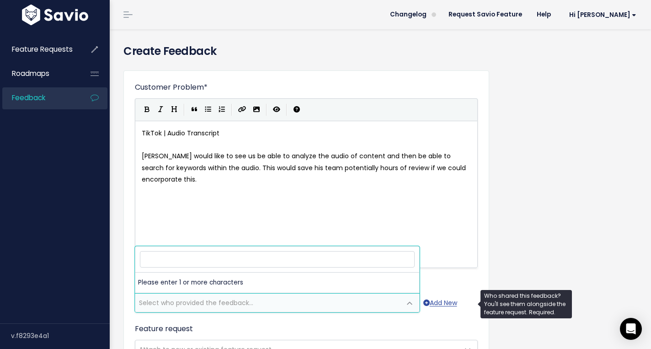
click at [368, 305] on span "Select who provided the feedback..." at bounding box center [267, 302] width 265 height 18
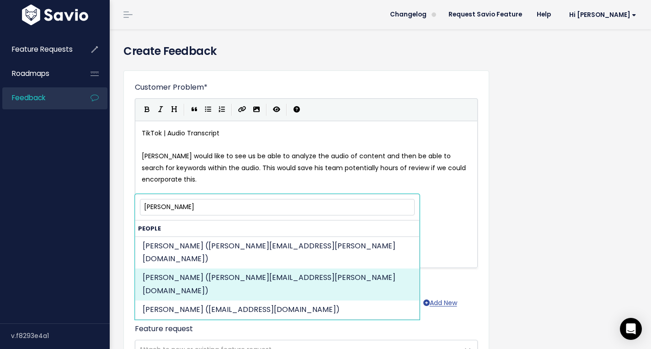
type input "luis mo"
select select "92485421"
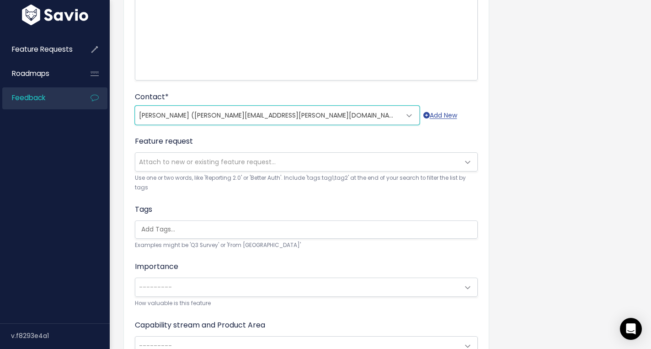
scroll to position [279, 0]
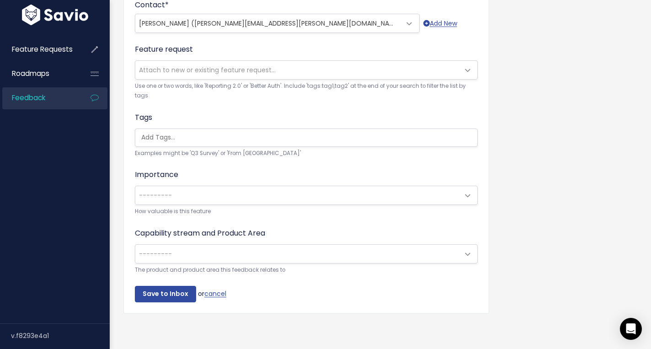
click at [269, 196] on span "---------" at bounding box center [297, 195] width 324 height 18
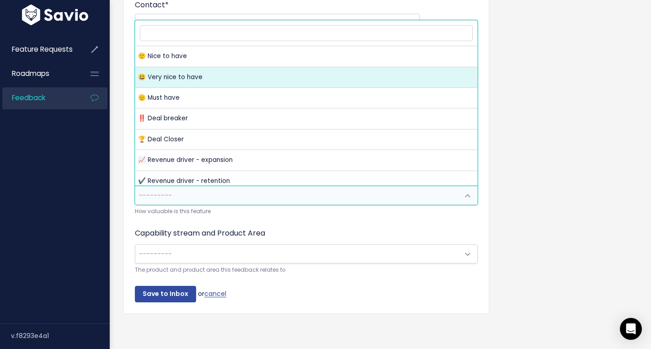
select select "VERY_NICE_TO_HAVE"
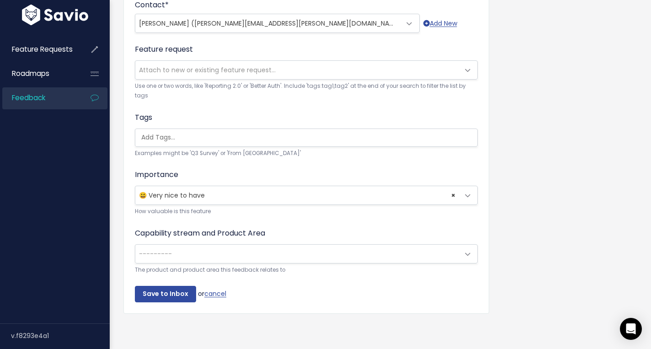
click at [266, 251] on span "---------" at bounding box center [297, 253] width 324 height 18
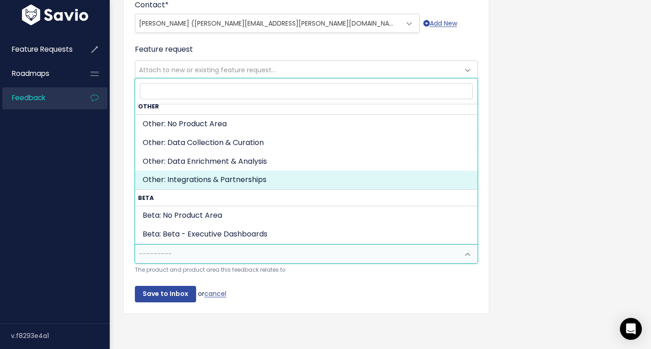
scroll to position [467, 0]
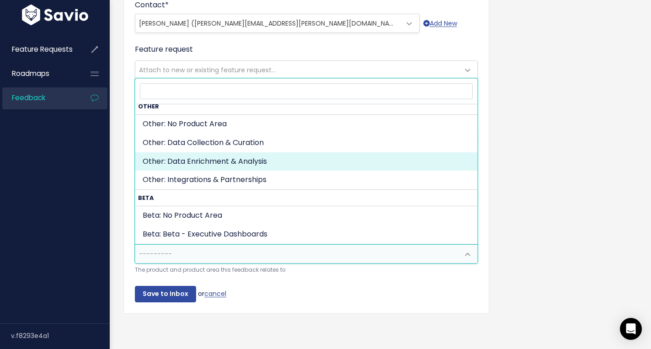
select select "OTHER:DATA_ENRIGHMENT_ANALYTICS"
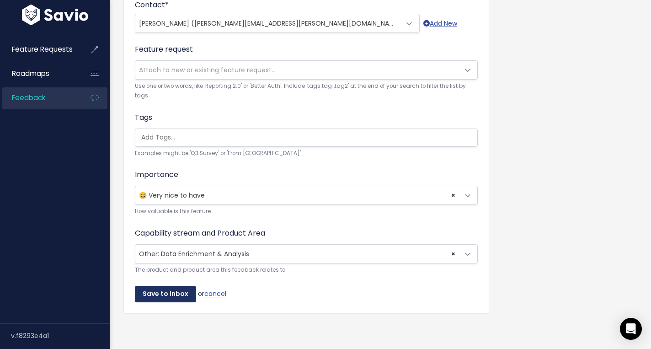
click at [168, 289] on input "Save to Inbox" at bounding box center [165, 294] width 61 height 16
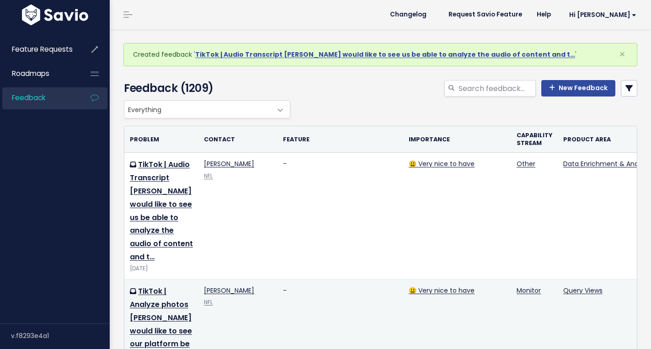
scroll to position [40, 0]
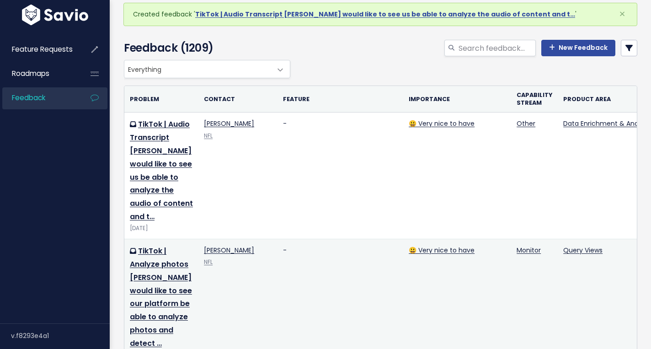
click at [167, 258] on td "TikTok | Analyze photos [PERSON_NAME] would like to see our platform be able to…" at bounding box center [161, 302] width 74 height 127
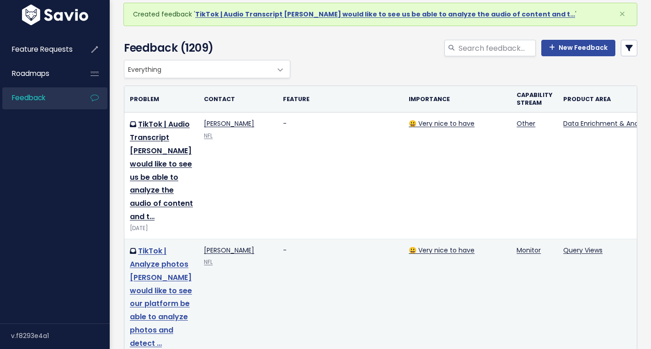
click at [167, 250] on link "TikTok | Analyze photos [PERSON_NAME] would like to see our platform be able to…" at bounding box center [161, 296] width 62 height 103
click at [155, 245] on link "TikTok | Analyze photos Luis would like to see our platform be able to analyze …" at bounding box center [161, 296] width 62 height 103
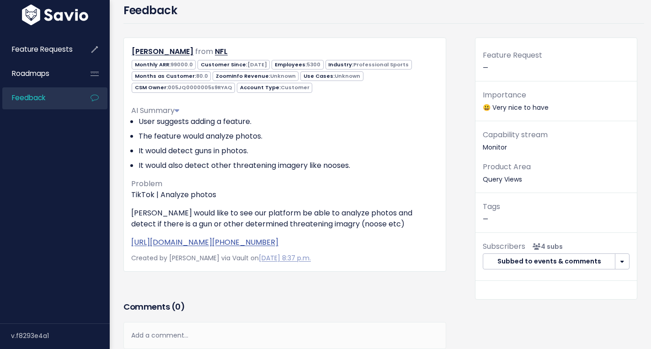
scroll to position [34, 0]
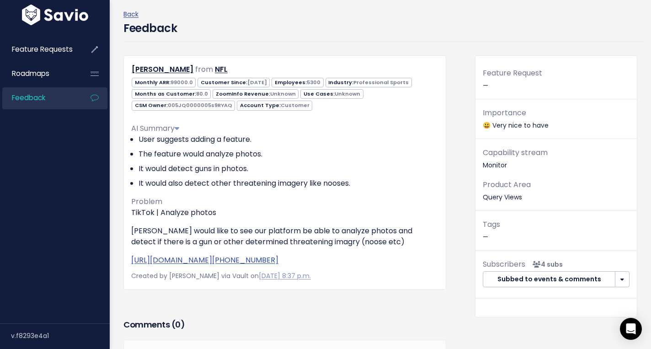
click at [178, 80] on span "99000.0" at bounding box center [181, 82] width 22 height 7
click at [202, 66] on span "from" at bounding box center [211, 69] width 18 height 11
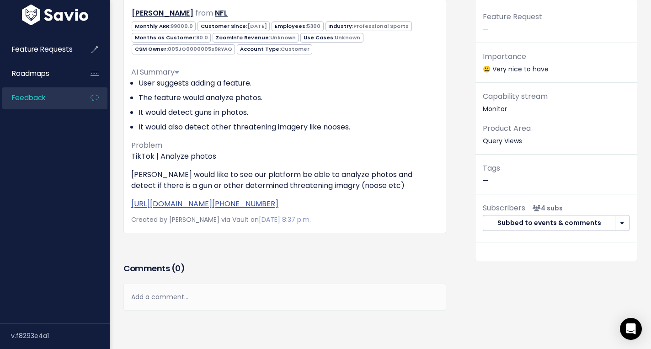
scroll to position [0, 0]
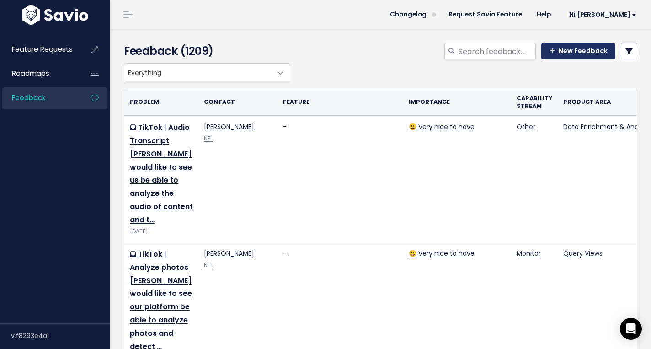
click at [585, 45] on link "New Feedback" at bounding box center [578, 51] width 74 height 16
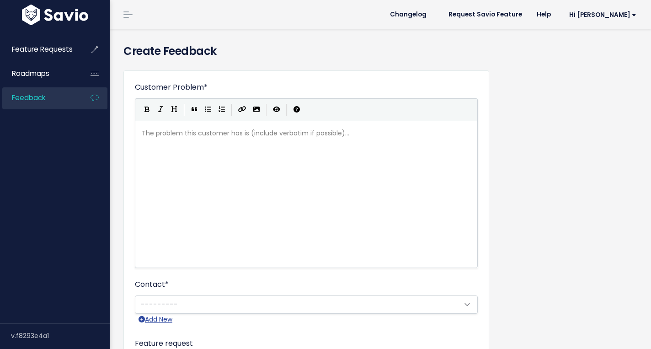
scroll to position [1, 0]
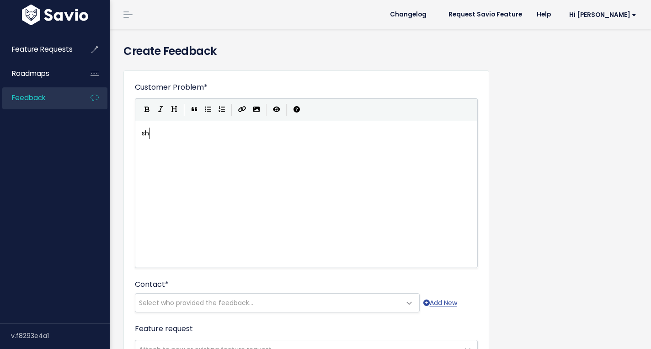
type textarea "shpo"
type textarea "Shopify | Gun Registry Intofr"
type textarea "formation"
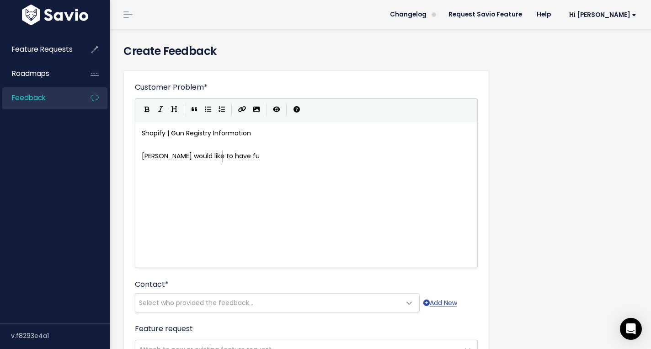
type textarea "[PERSON_NAME] would like to have fun"
type textarea "gun regisr"
type textarea "try information be inl"
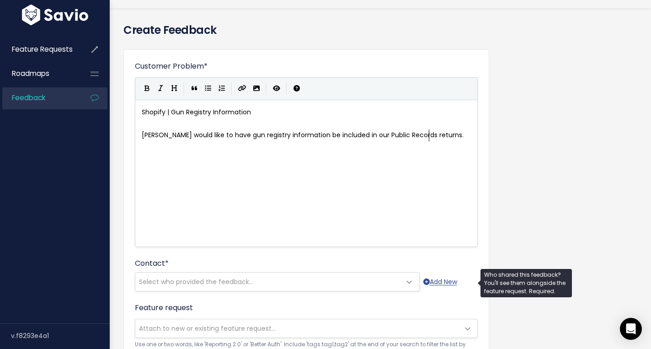
type textarea "cluded in our Public Records returns."
click at [306, 277] on span "Select who provided the feedback..." at bounding box center [267, 281] width 265 height 18
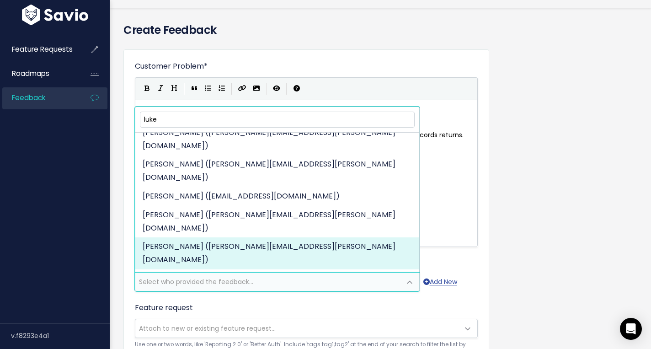
scroll to position [0, 0]
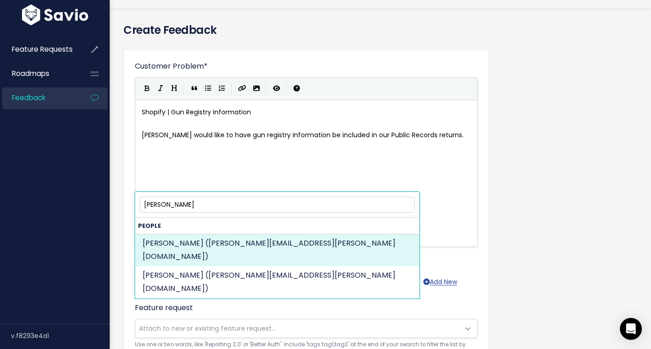
type input "[PERSON_NAME]"
select select "88708393"
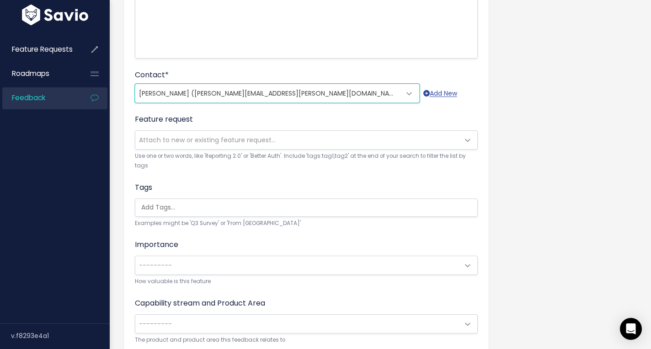
scroll to position [279, 0]
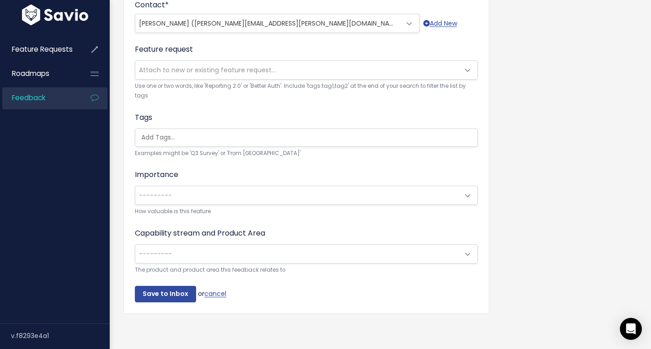
click at [335, 197] on span "---------" at bounding box center [297, 195] width 324 height 18
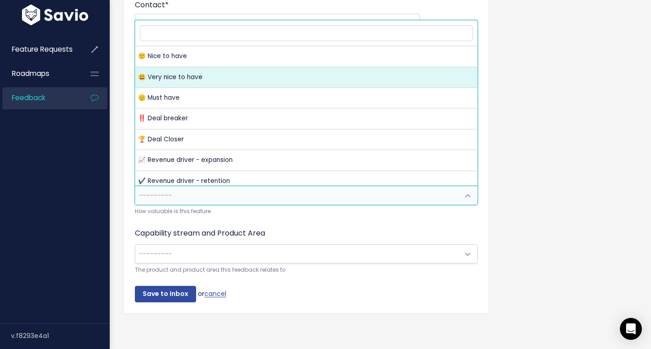
select select "VERY_NICE_TO_HAVE"
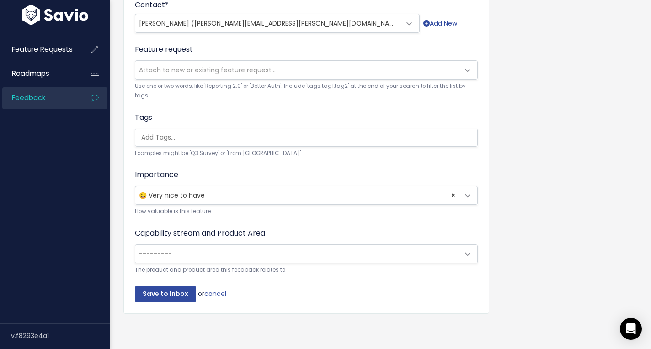
click at [271, 254] on span "---------" at bounding box center [297, 253] width 324 height 18
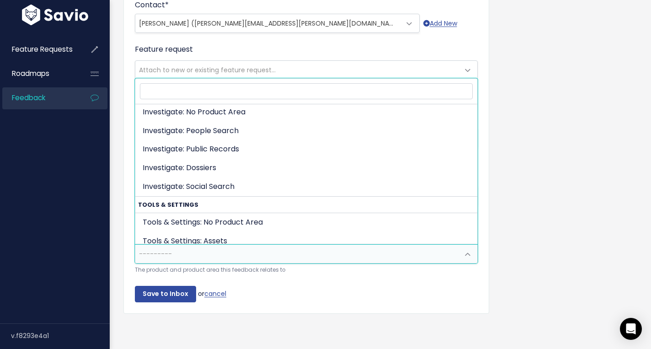
scroll to position [184, 0]
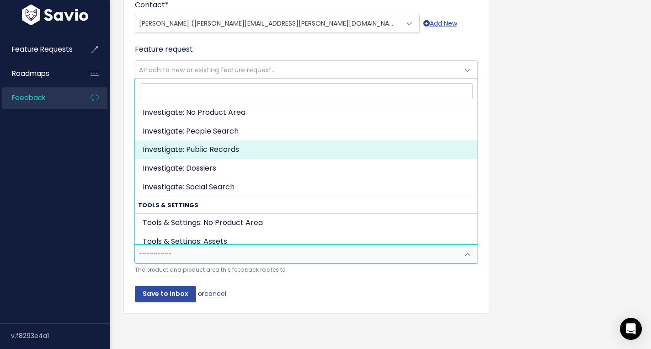
select select "INVESTIGATE:PUBLIC_RECORDS"
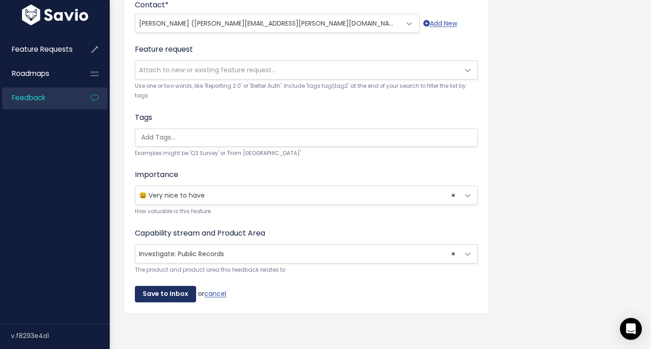
click at [163, 297] on input "Save to Inbox" at bounding box center [165, 294] width 61 height 16
